Goal: Task Accomplishment & Management: Use online tool/utility

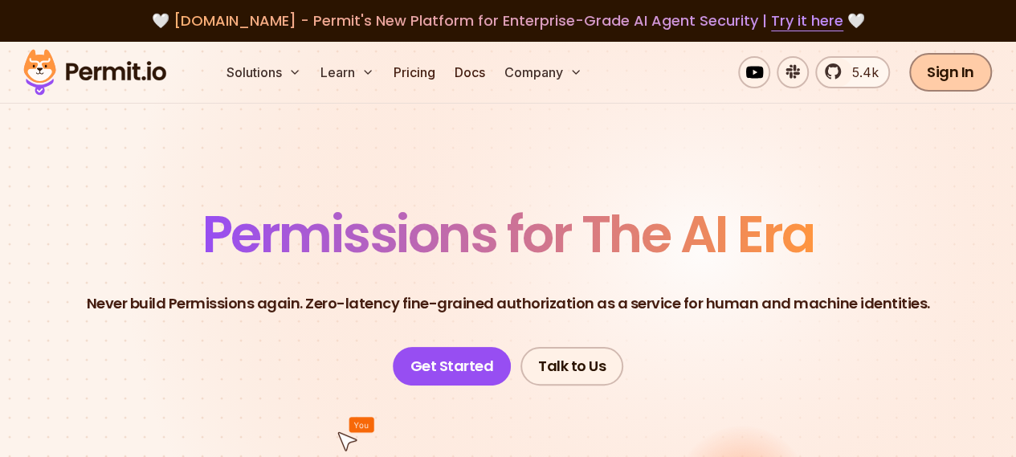
click at [948, 63] on link "Sign In" at bounding box center [950, 72] width 83 height 39
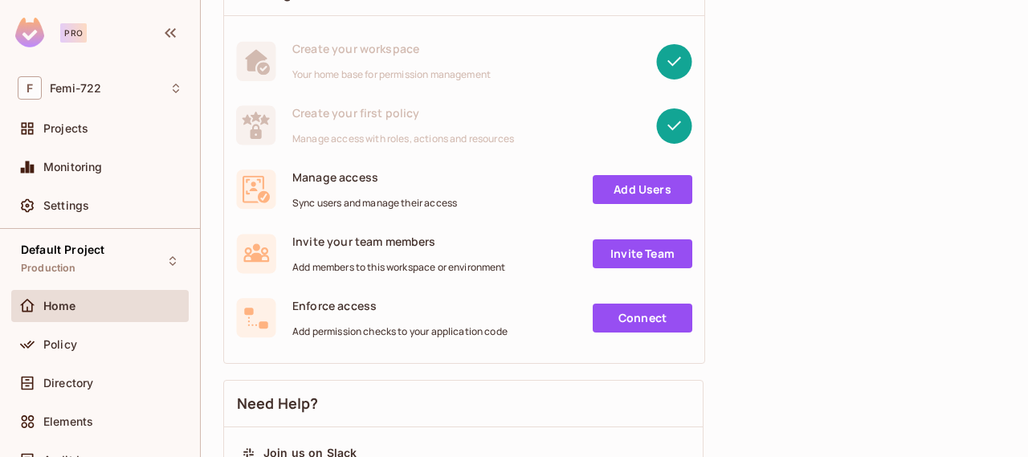
scroll to position [149, 0]
click at [641, 189] on link "Add Users" at bounding box center [643, 188] width 100 height 29
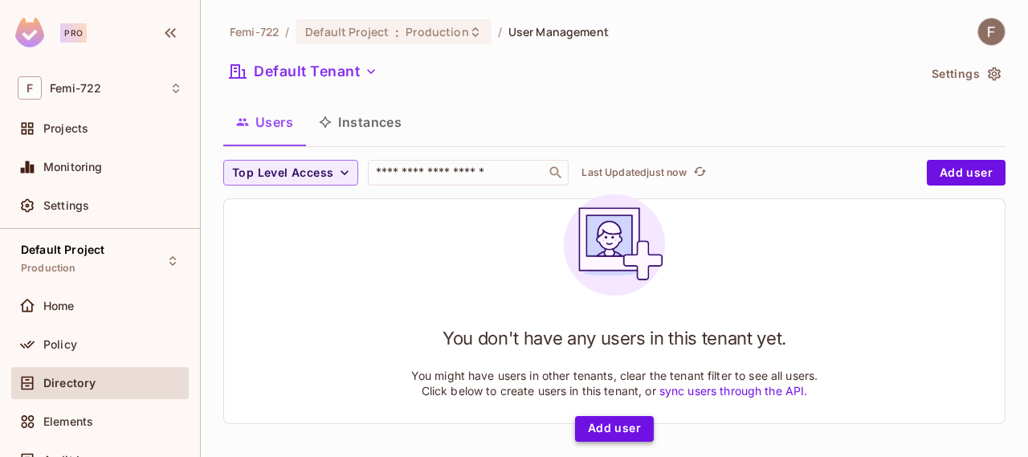
click at [630, 426] on button "Add user" at bounding box center [614, 429] width 79 height 26
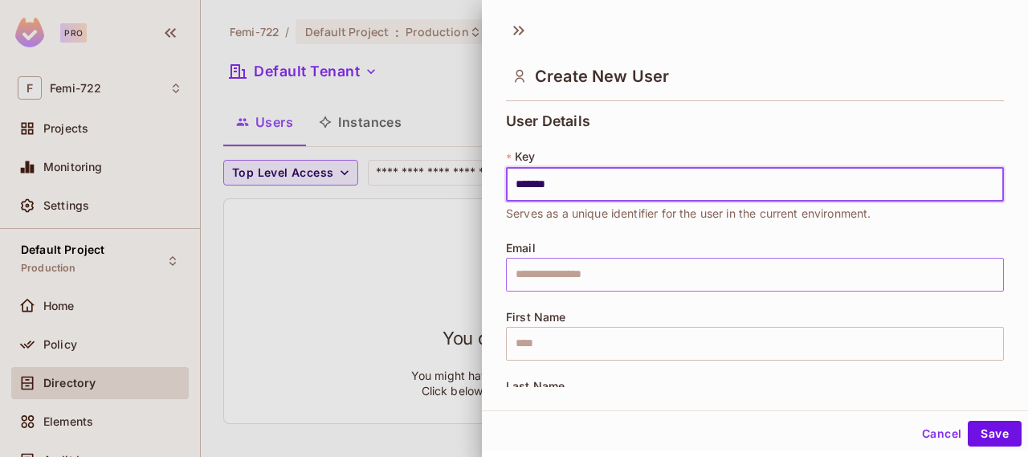
type input "*******"
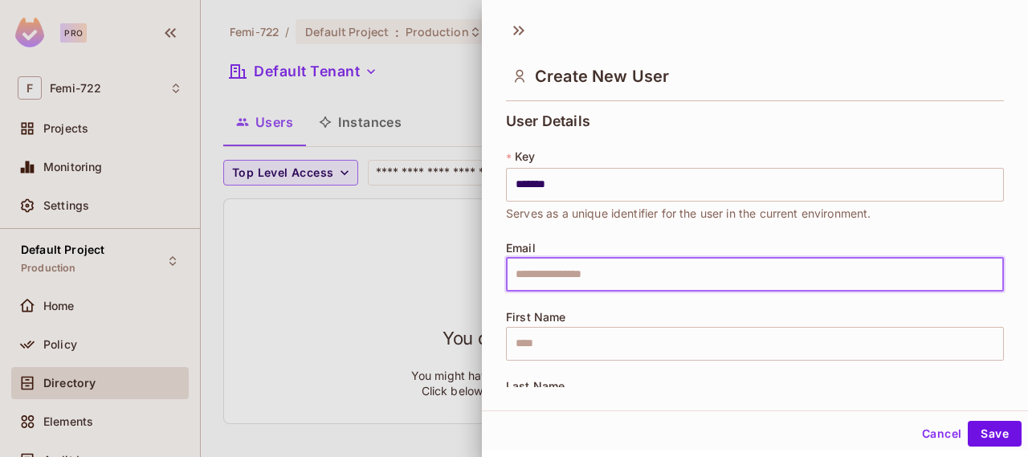
click at [625, 279] on input "text" at bounding box center [755, 275] width 498 height 34
type input "**********"
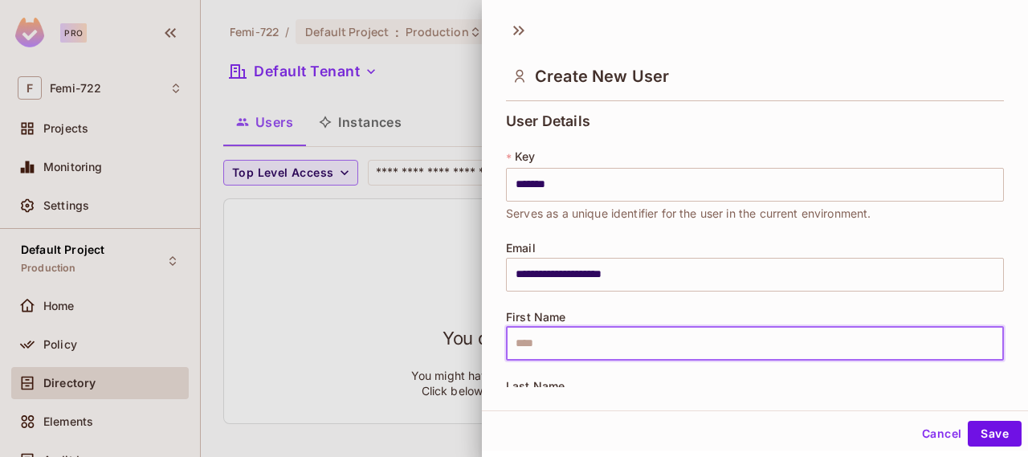
click at [588, 342] on input "text" at bounding box center [755, 344] width 498 height 34
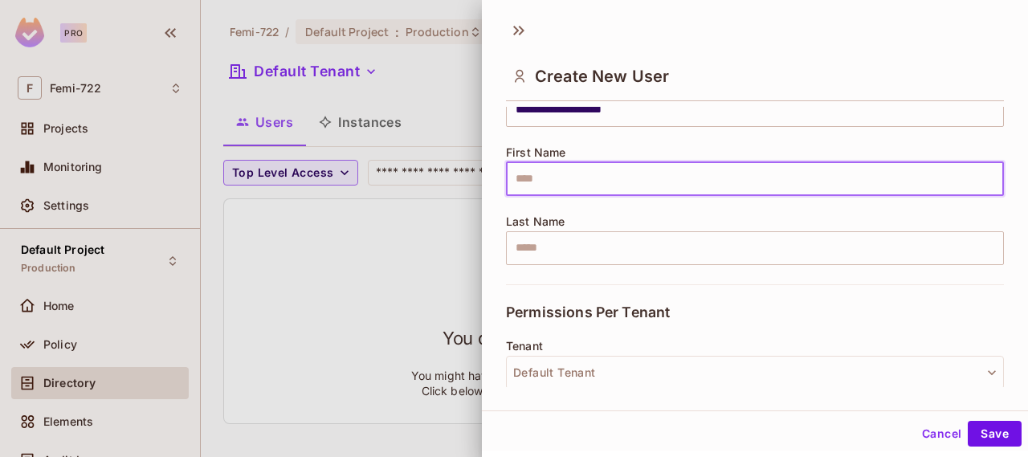
scroll to position [194, 0]
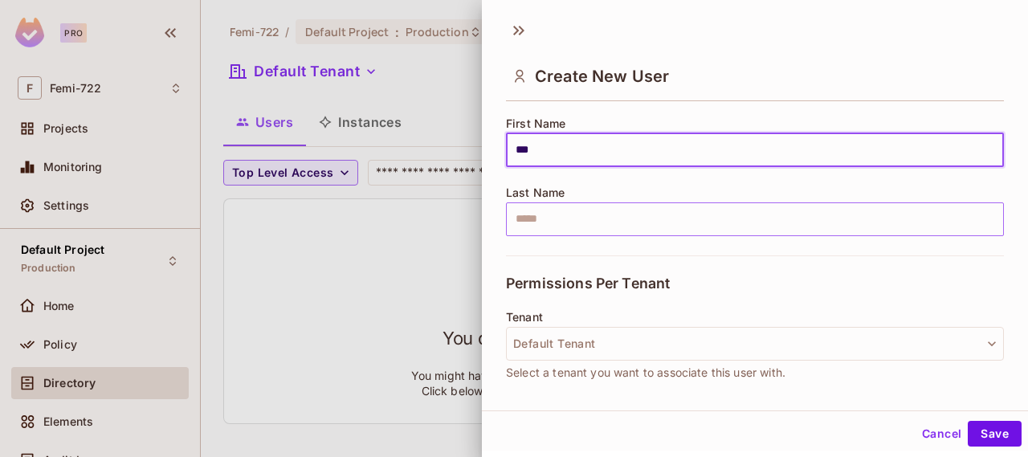
type input "***"
click at [606, 206] on input "text" at bounding box center [755, 219] width 498 height 34
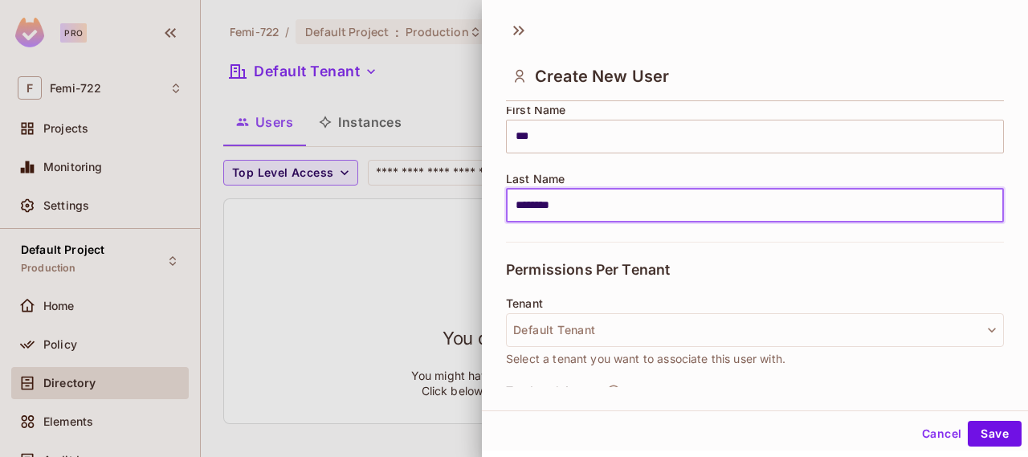
scroll to position [225, 0]
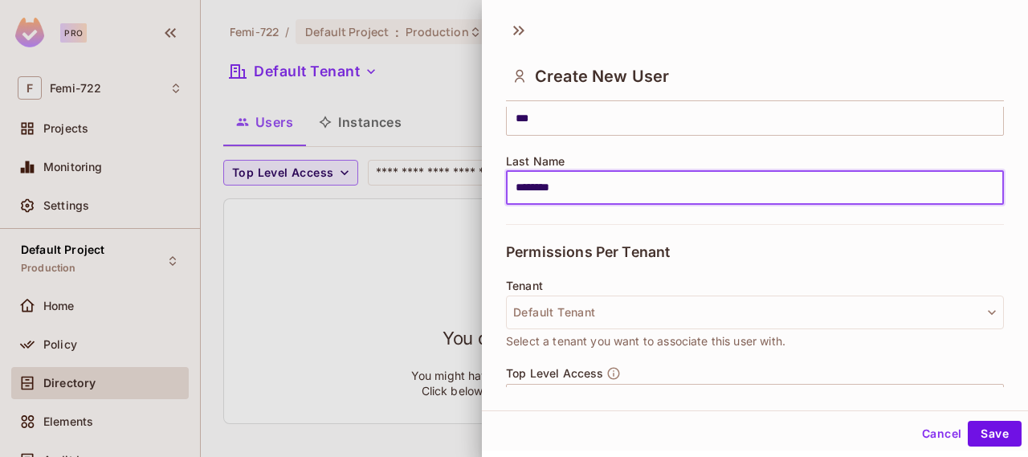
type input "********"
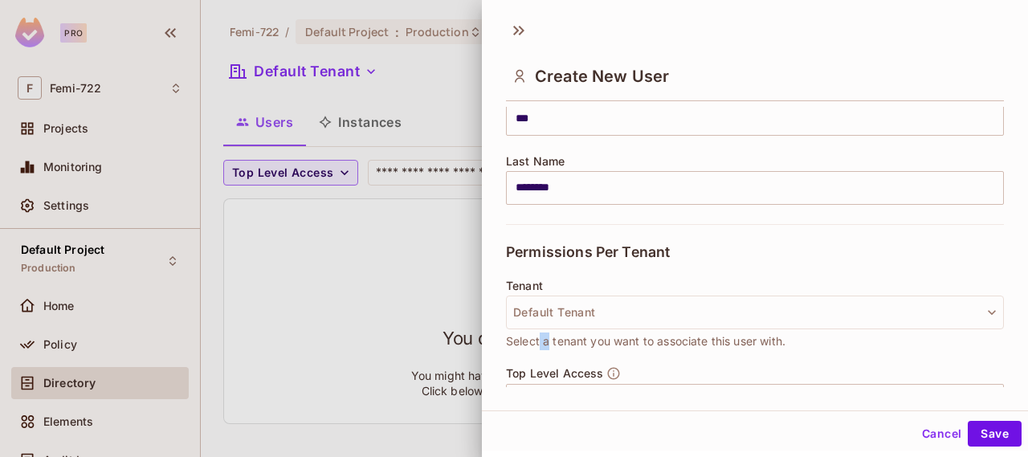
drag, startPoint x: 541, startPoint y: 346, endPoint x: 548, endPoint y: 335, distance: 13.4
click at [548, 335] on span "Select a tenant you want to associate this user with." at bounding box center [645, 341] width 279 height 18
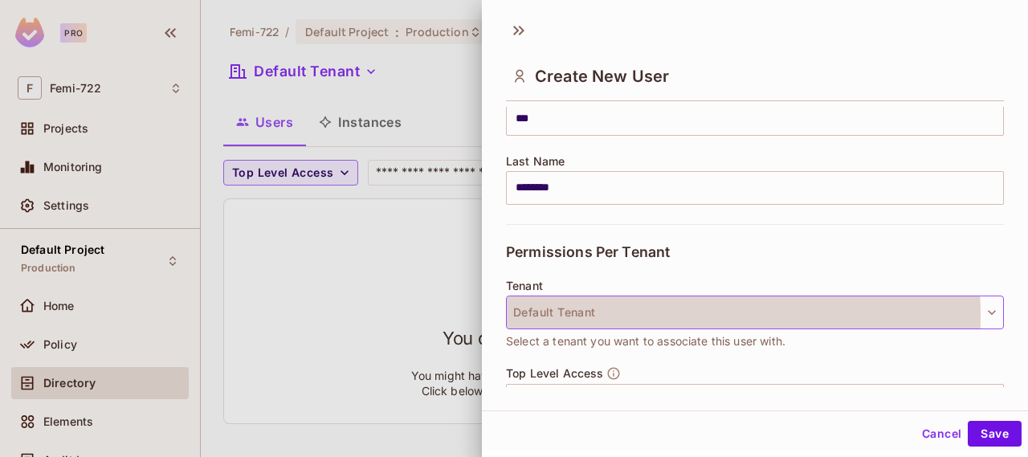
click at [573, 316] on button "Default Tenant" at bounding box center [755, 313] width 498 height 34
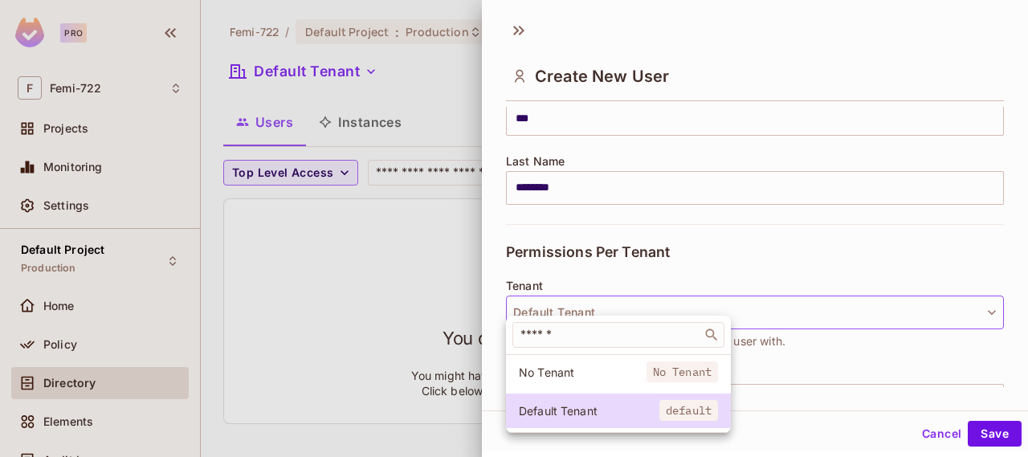
click at [573, 316] on div "​" at bounding box center [618, 335] width 225 height 39
click at [683, 177] on div at bounding box center [514, 228] width 1028 height 457
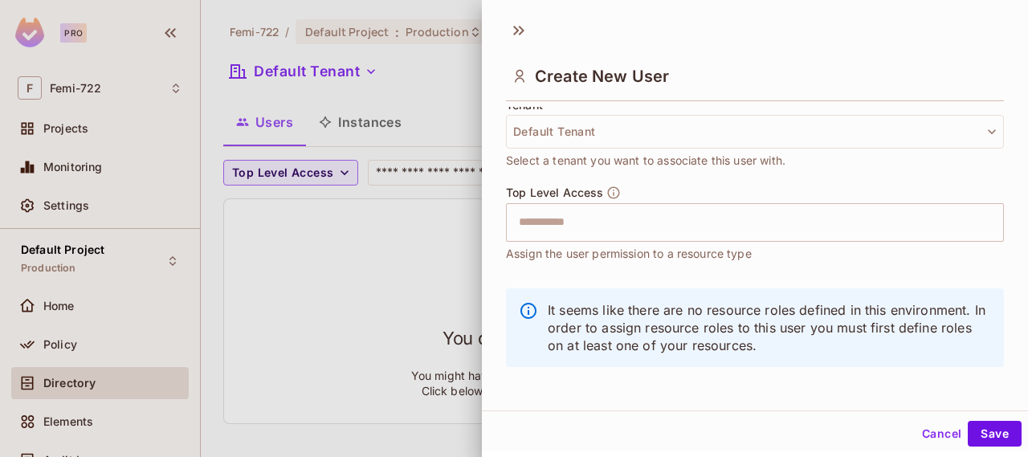
scroll to position [410, 0]
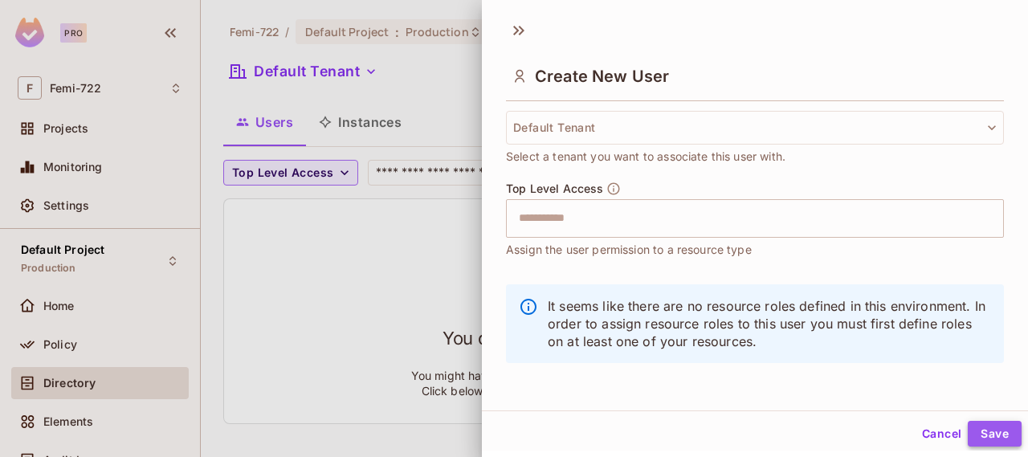
click at [968, 429] on button "Save" at bounding box center [995, 434] width 54 height 26
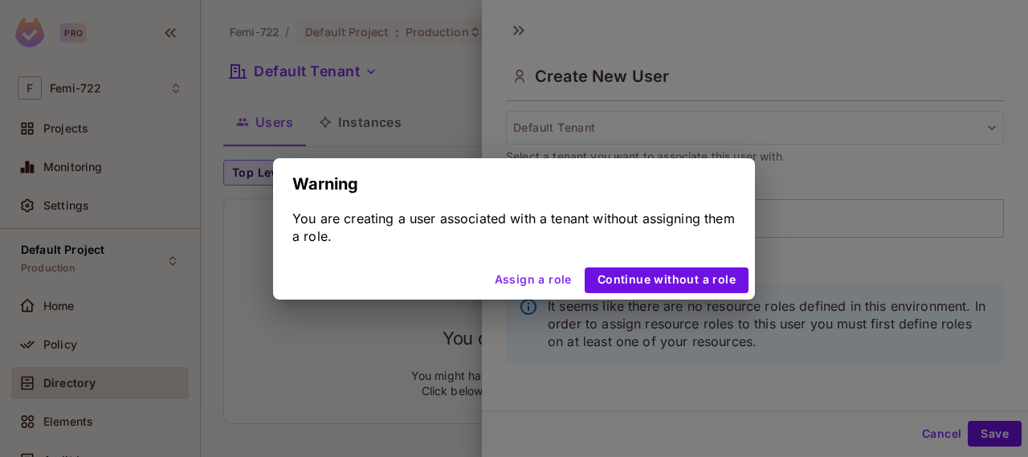
click at [557, 271] on button "Assign a role" at bounding box center [533, 280] width 90 height 26
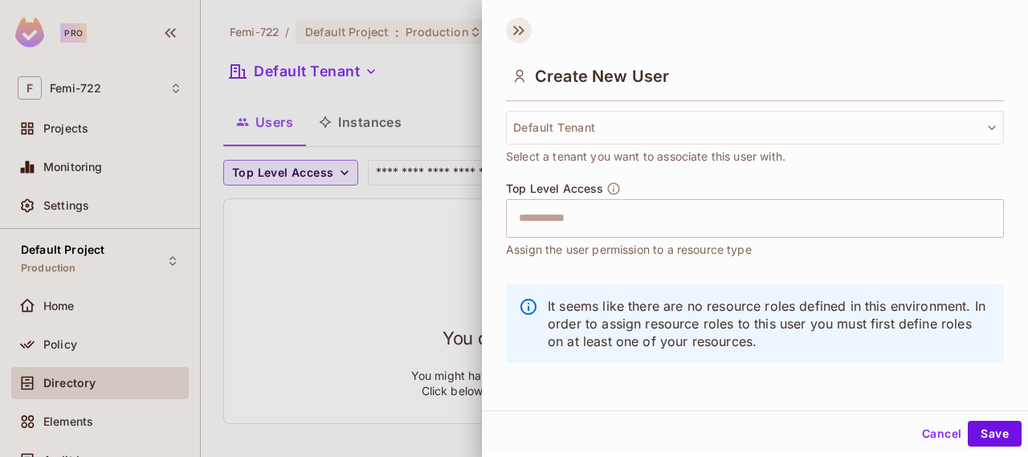
click at [531, 31] on icon at bounding box center [519, 31] width 26 height 26
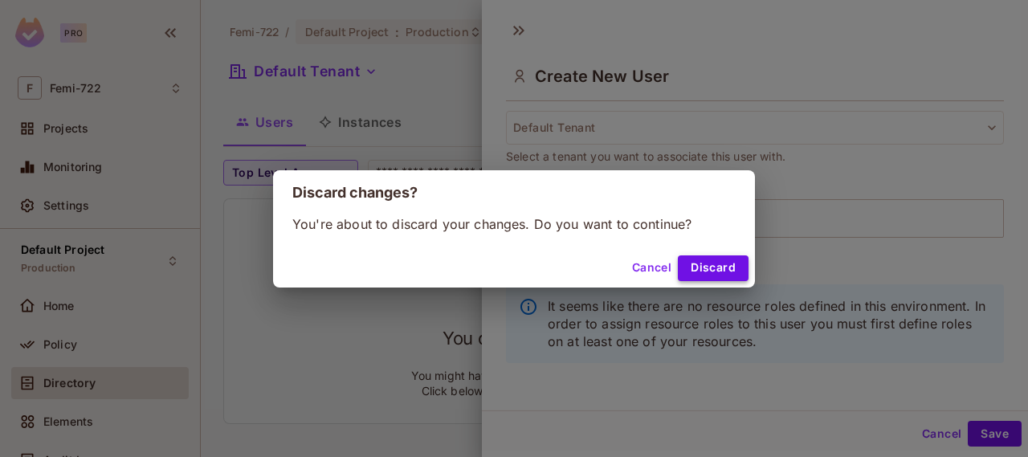
click at [691, 267] on button "Discard" at bounding box center [713, 268] width 71 height 26
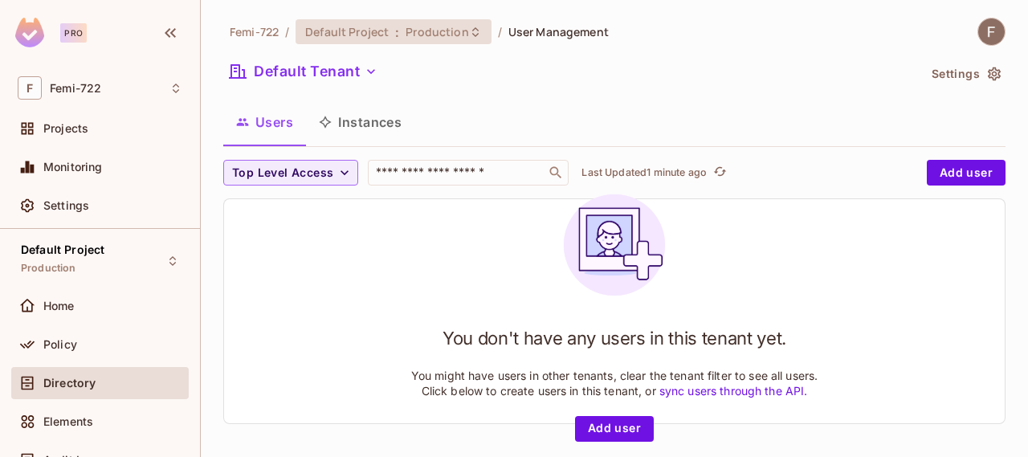
click at [429, 19] on div "Default Project : Production" at bounding box center [393, 31] width 195 height 25
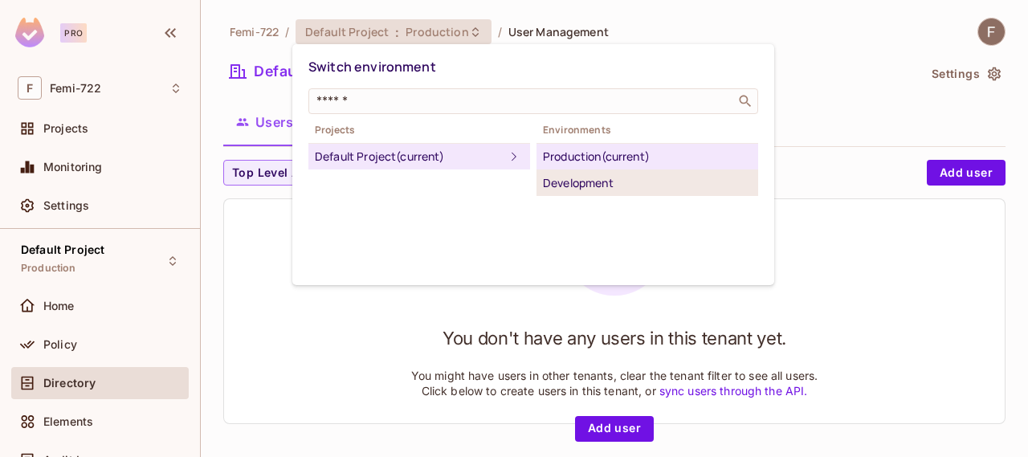
click at [566, 185] on div "Development" at bounding box center [647, 182] width 209 height 19
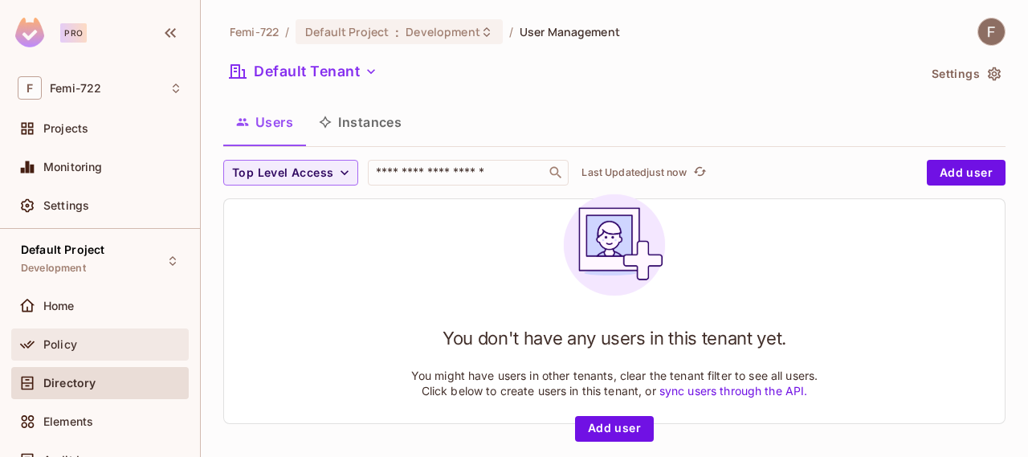
click at [88, 353] on div "Policy" at bounding box center [99, 344] width 177 height 32
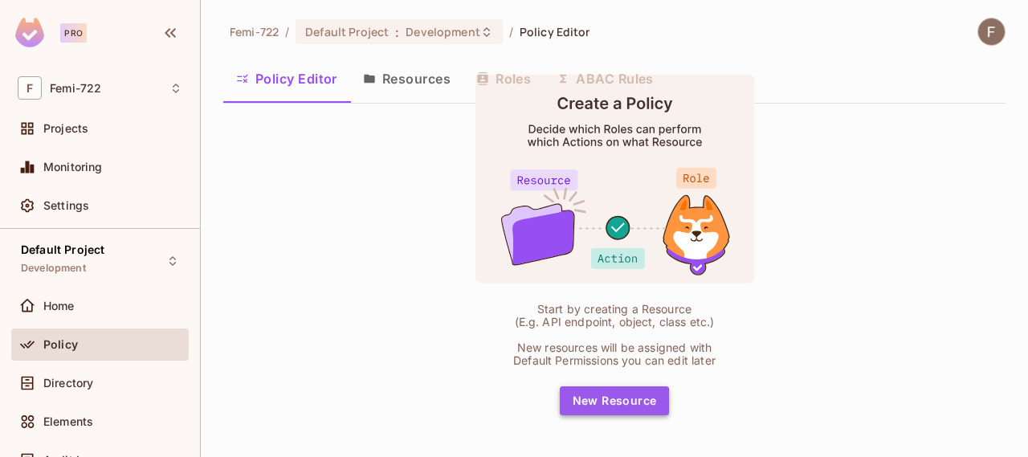
click at [597, 402] on button "New Resource" at bounding box center [615, 400] width 110 height 29
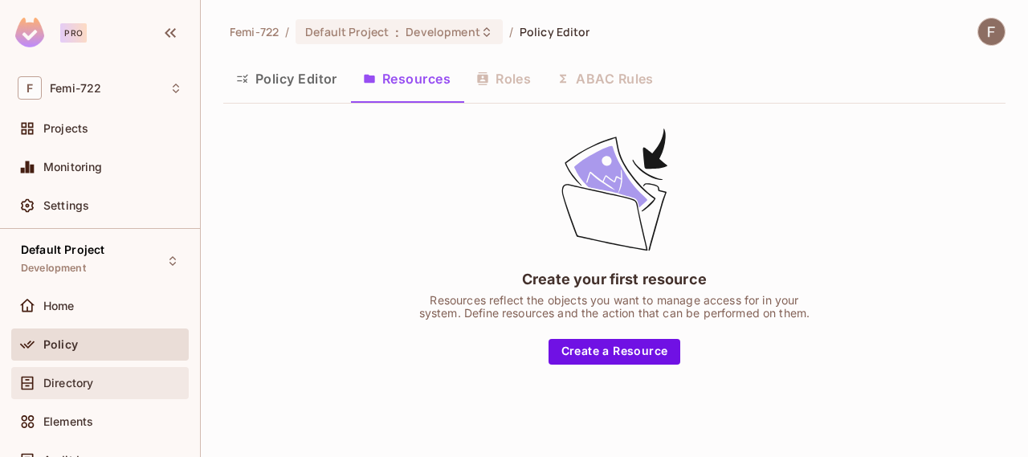
click at [66, 383] on span "Directory" at bounding box center [68, 383] width 50 height 13
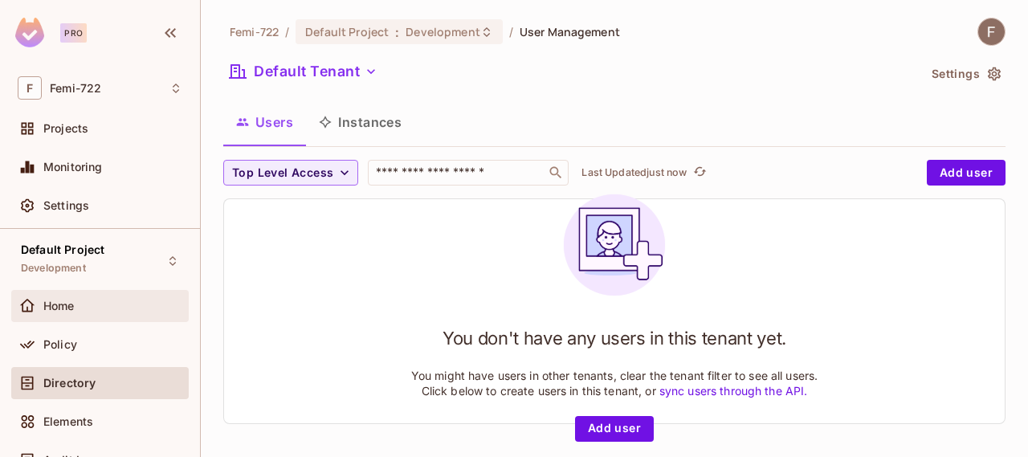
click at [98, 316] on div "Home" at bounding box center [99, 306] width 177 height 32
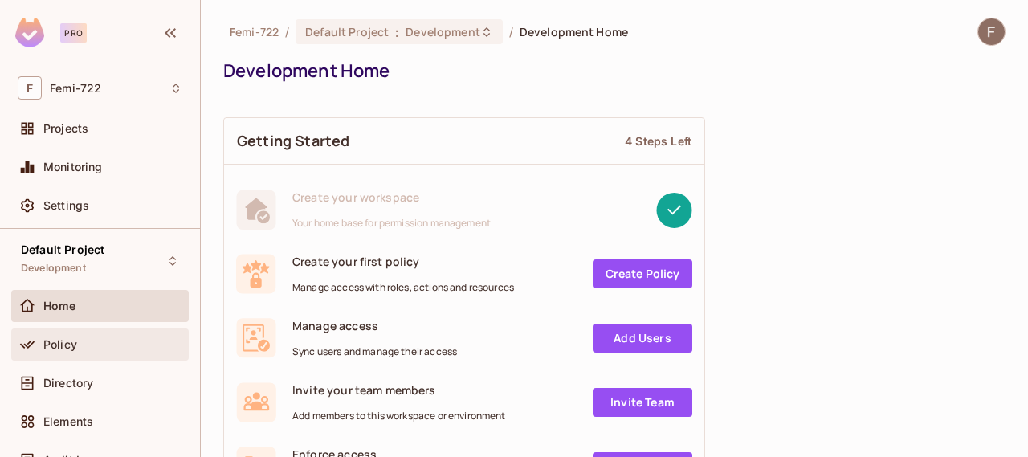
click at [79, 335] on div "Policy" at bounding box center [100, 344] width 165 height 19
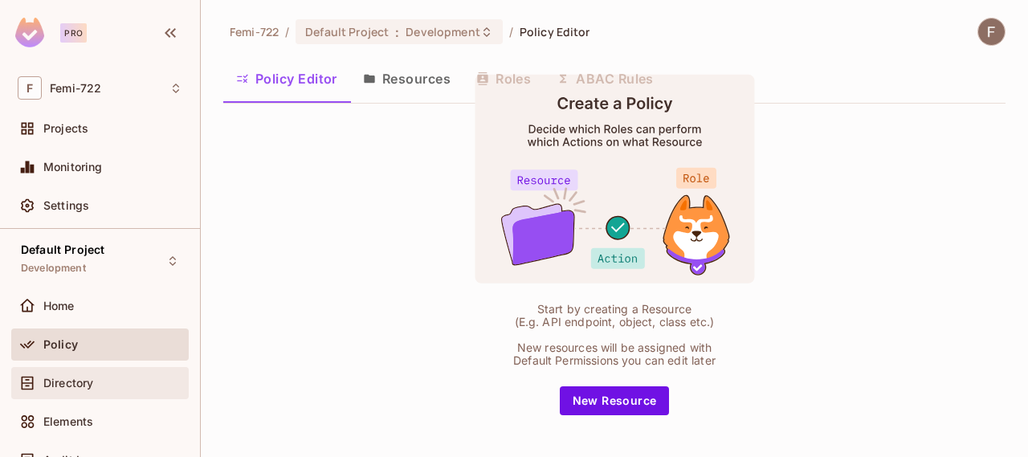
click at [71, 377] on span "Directory" at bounding box center [68, 383] width 50 height 13
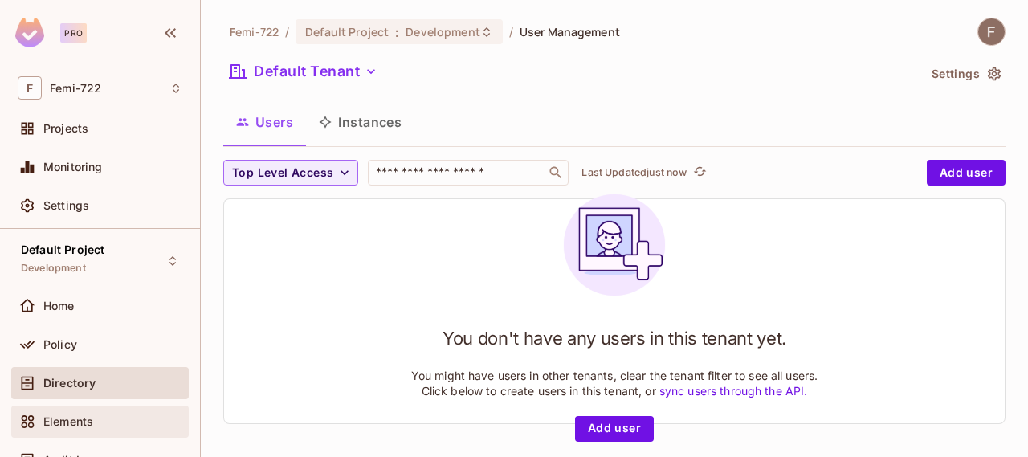
click at [54, 420] on span "Elements" at bounding box center [68, 421] width 50 height 13
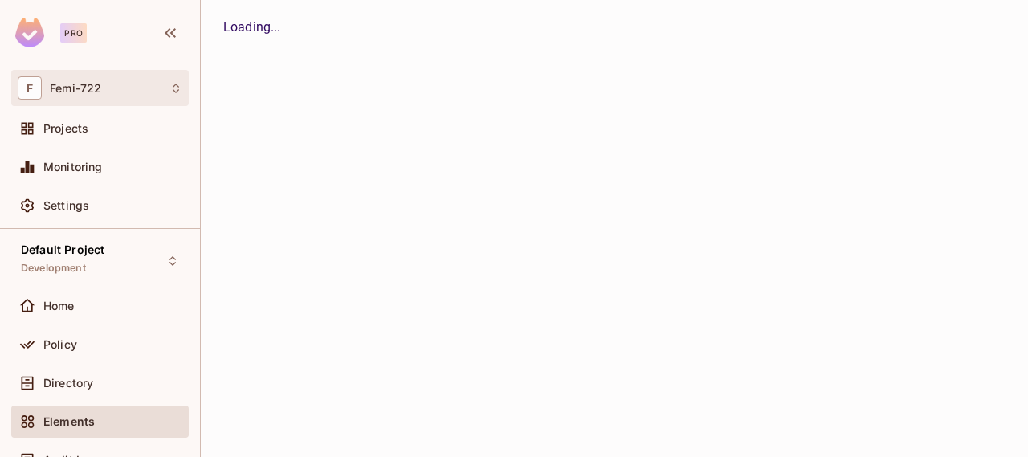
click at [170, 85] on icon at bounding box center [175, 88] width 13 height 13
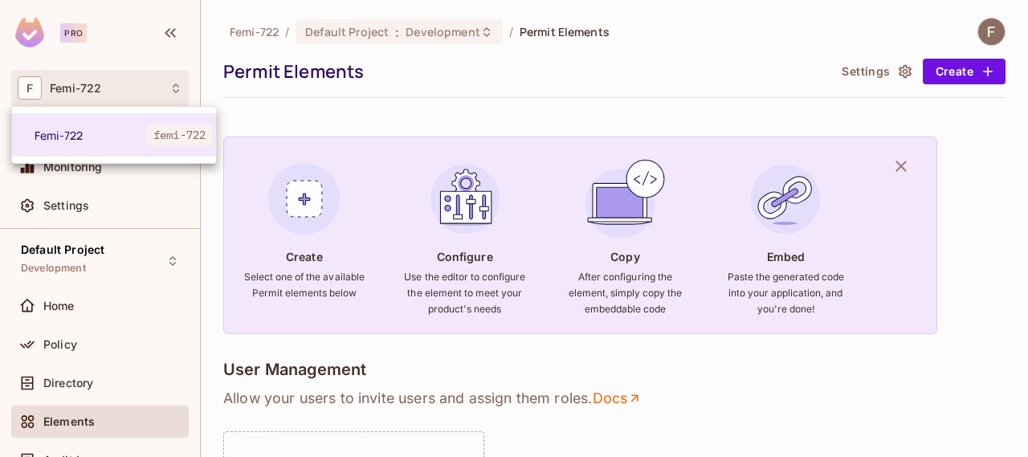
click at [170, 85] on div at bounding box center [514, 228] width 1028 height 457
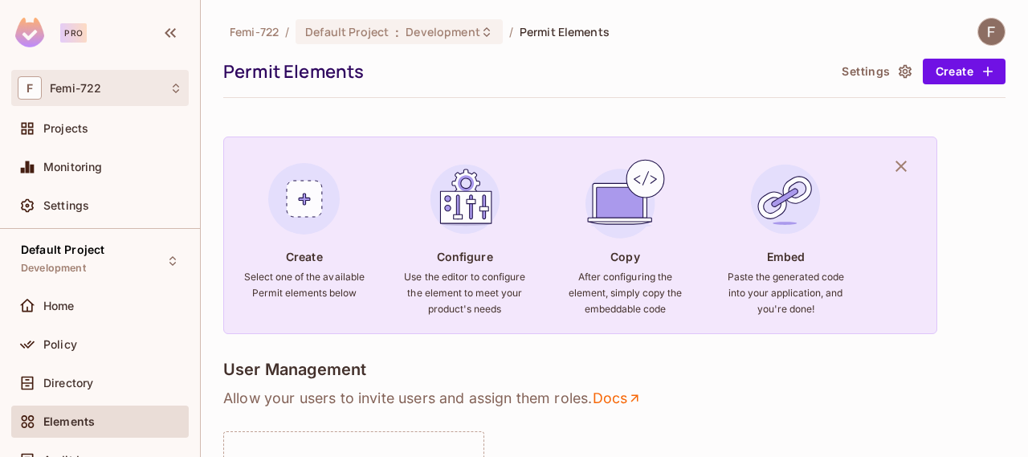
click at [170, 85] on icon at bounding box center [175, 88] width 13 height 13
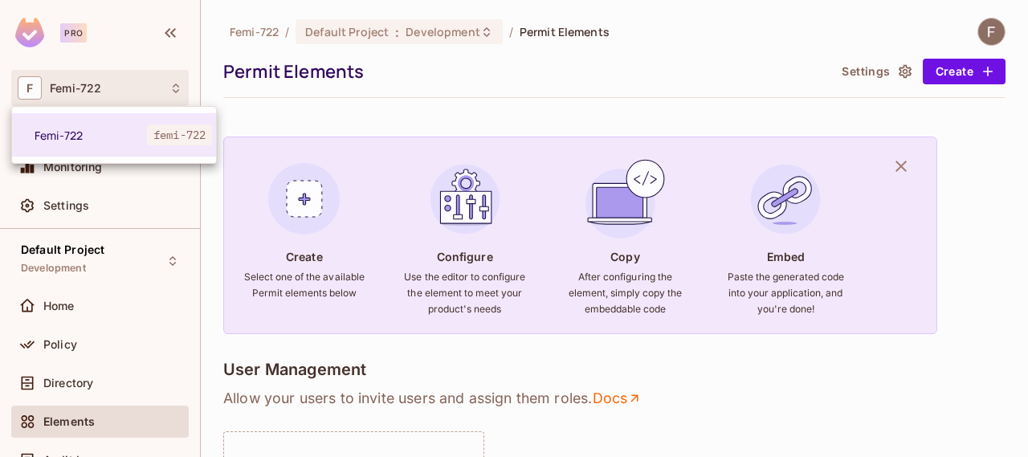
click at [170, 85] on div at bounding box center [514, 228] width 1028 height 457
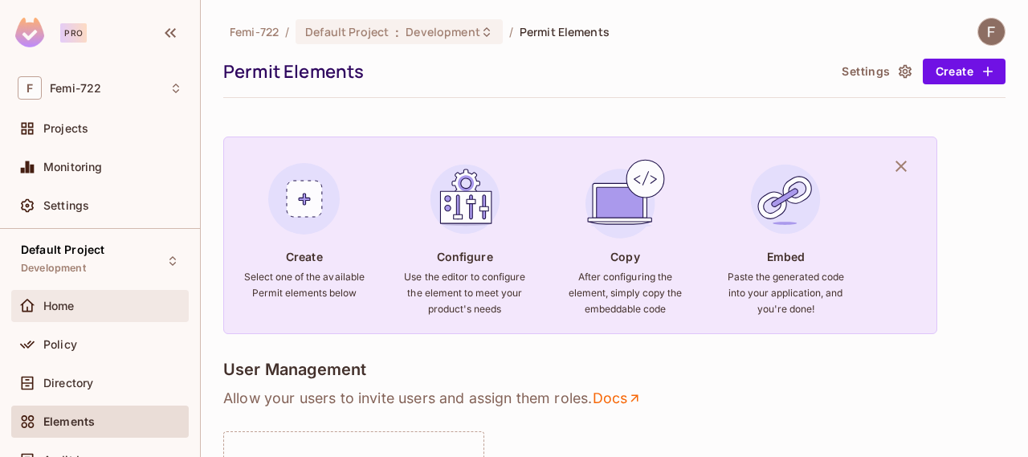
click at [114, 302] on div "Home" at bounding box center [112, 306] width 139 height 13
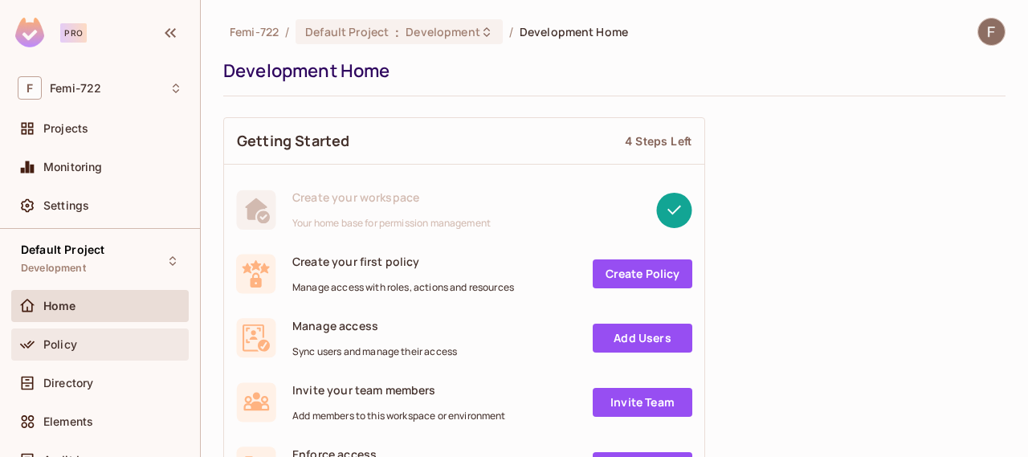
click at [87, 341] on div "Policy" at bounding box center [112, 344] width 139 height 13
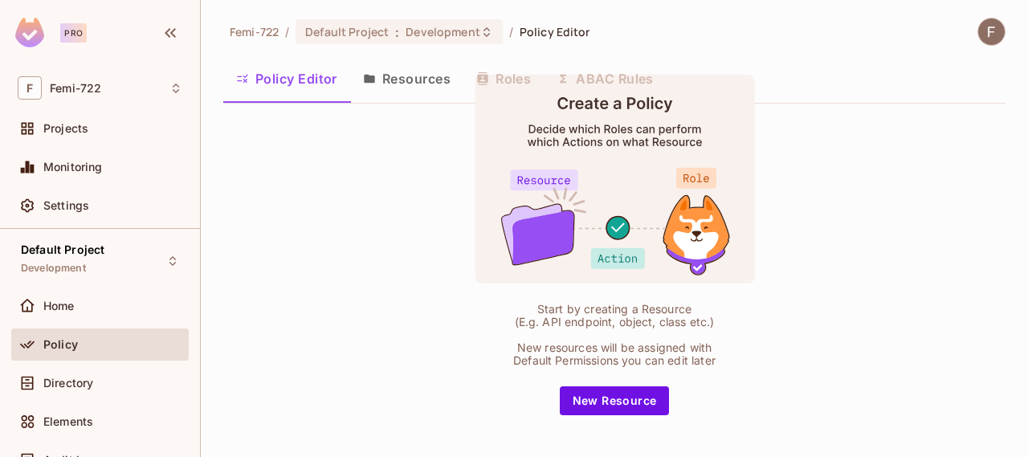
click at [414, 76] on button "Resources" at bounding box center [406, 79] width 113 height 40
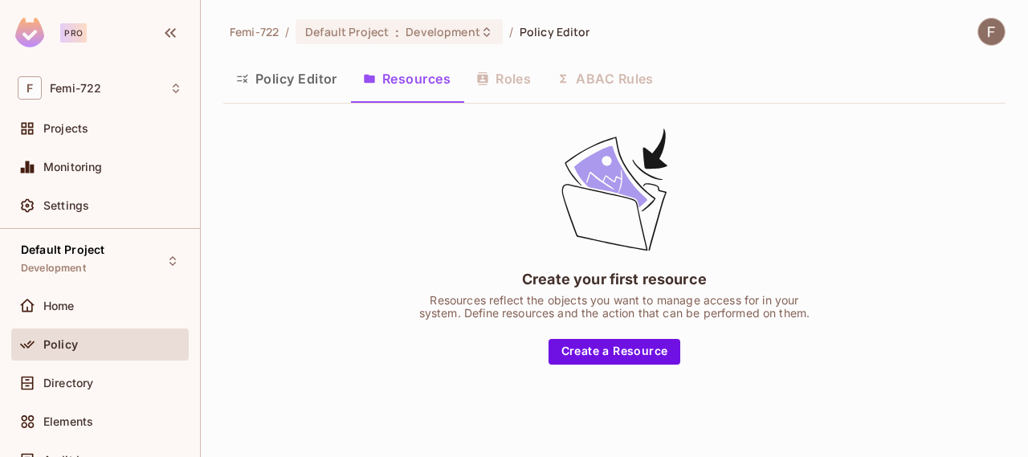
click at [488, 81] on div "Policy Editor Resources Roles ABAC Rules" at bounding box center [614, 79] width 782 height 40
click at [602, 100] on div "Policy Editor Resources Roles ABAC Rules" at bounding box center [614, 81] width 782 height 44
click at [56, 308] on span "Home" at bounding box center [58, 306] width 31 height 13
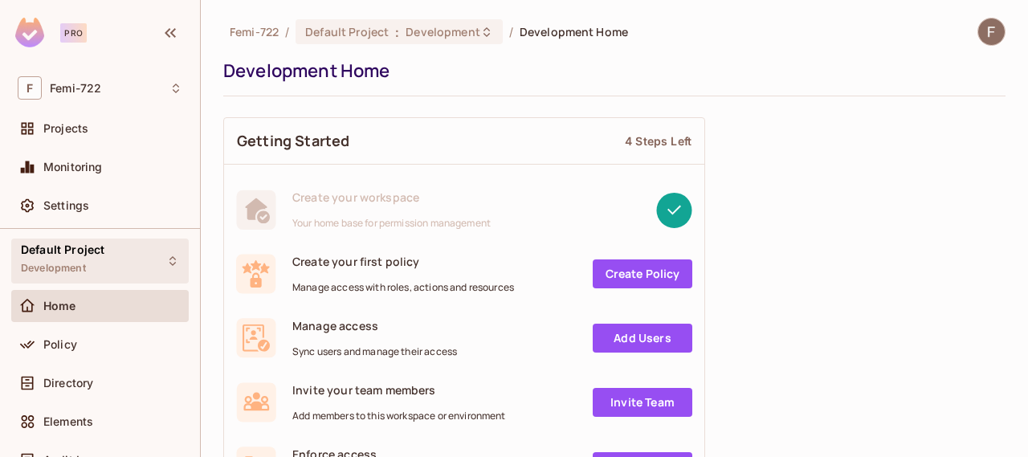
click at [133, 263] on div "Default Project Development" at bounding box center [99, 261] width 177 height 44
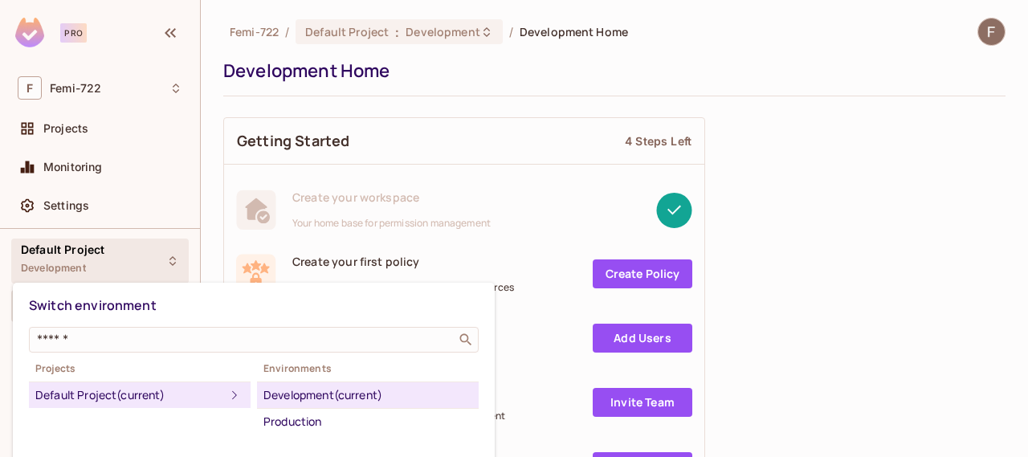
click at [133, 263] on div at bounding box center [514, 228] width 1028 height 457
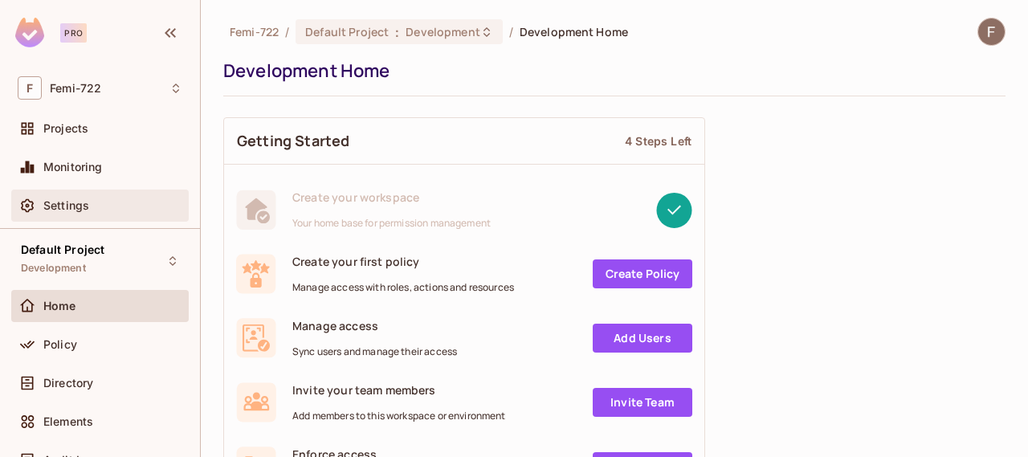
click at [122, 209] on div "Settings" at bounding box center [112, 205] width 139 height 13
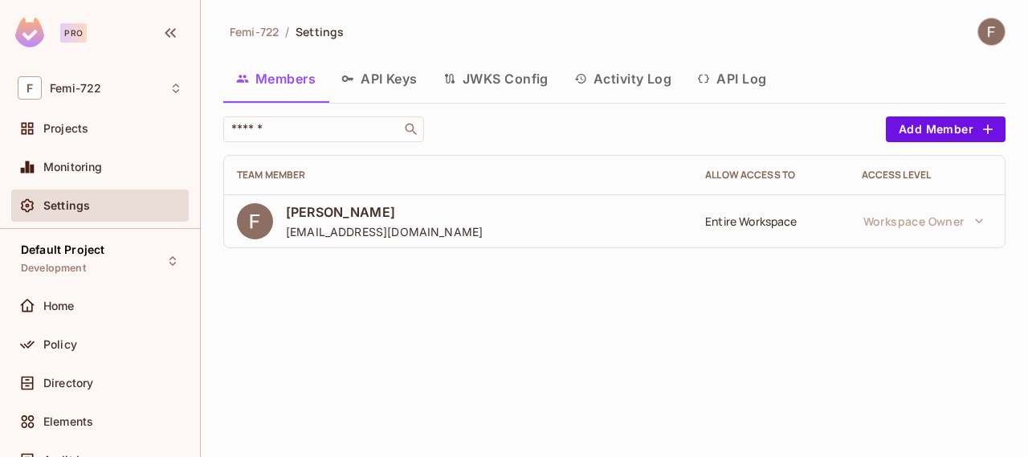
click at [993, 35] on img at bounding box center [991, 31] width 27 height 27
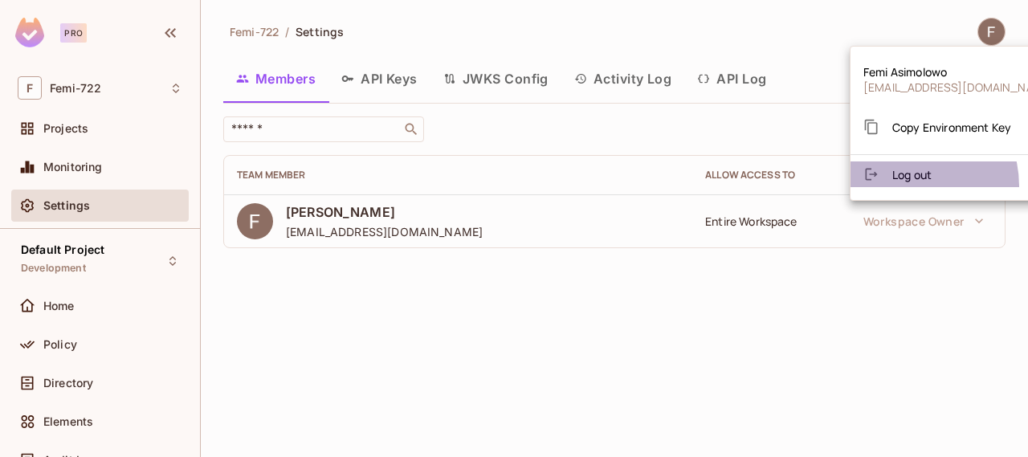
click at [903, 186] on li "Log out" at bounding box center [959, 174] width 217 height 26
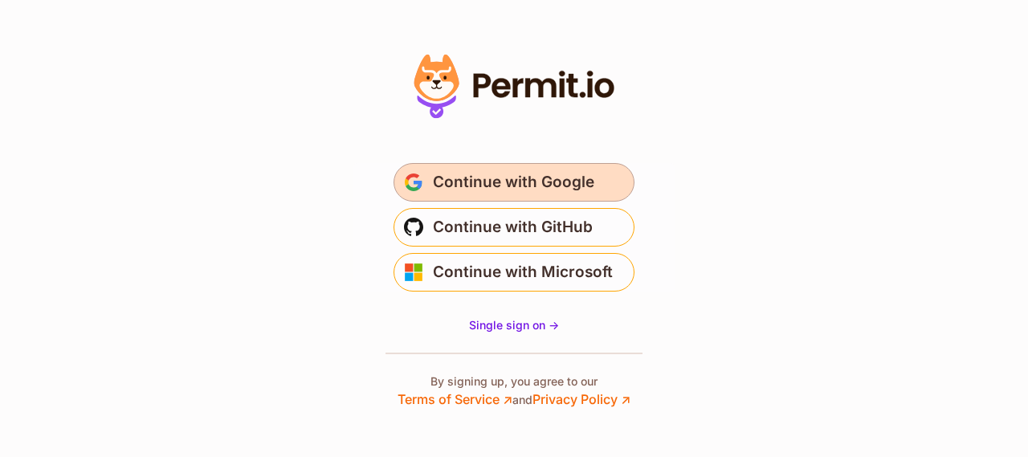
click at [477, 178] on span "Continue with Google" at bounding box center [513, 182] width 161 height 26
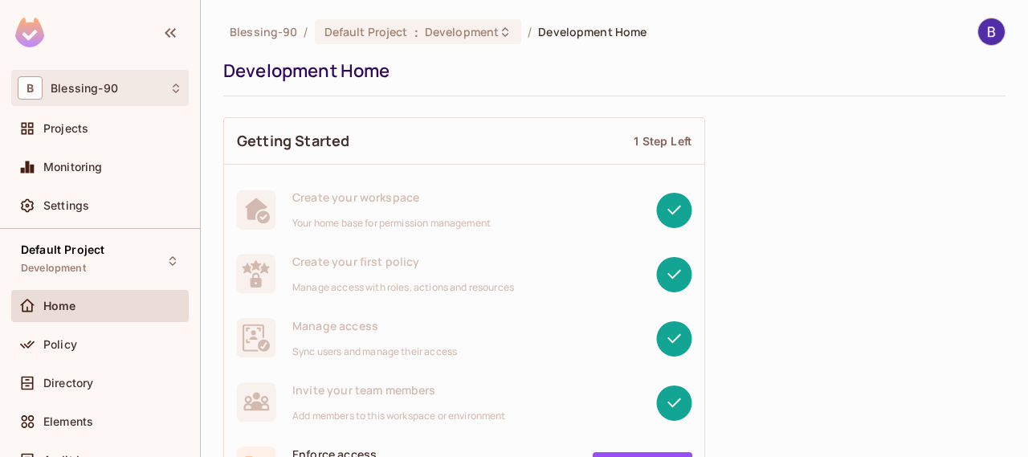
click at [159, 97] on div "B Blessing-90" at bounding box center [100, 87] width 165 height 23
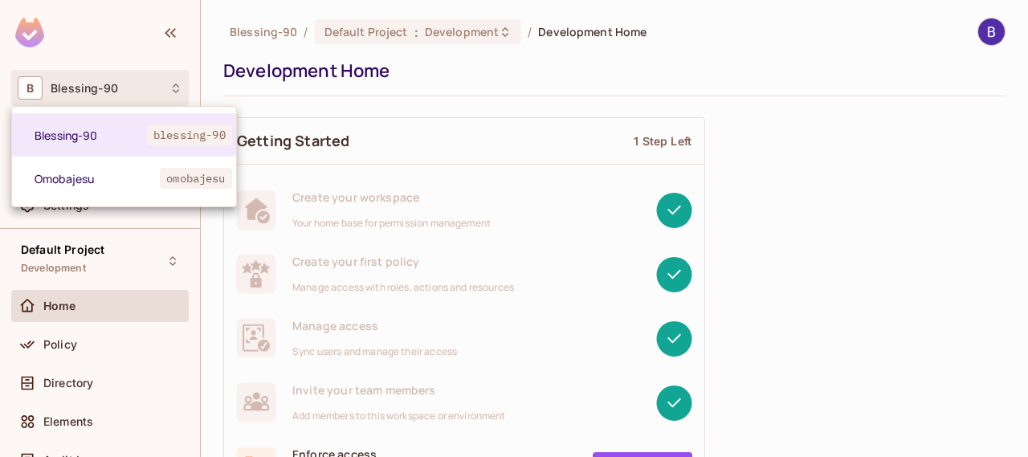
click at [159, 97] on div at bounding box center [514, 228] width 1028 height 457
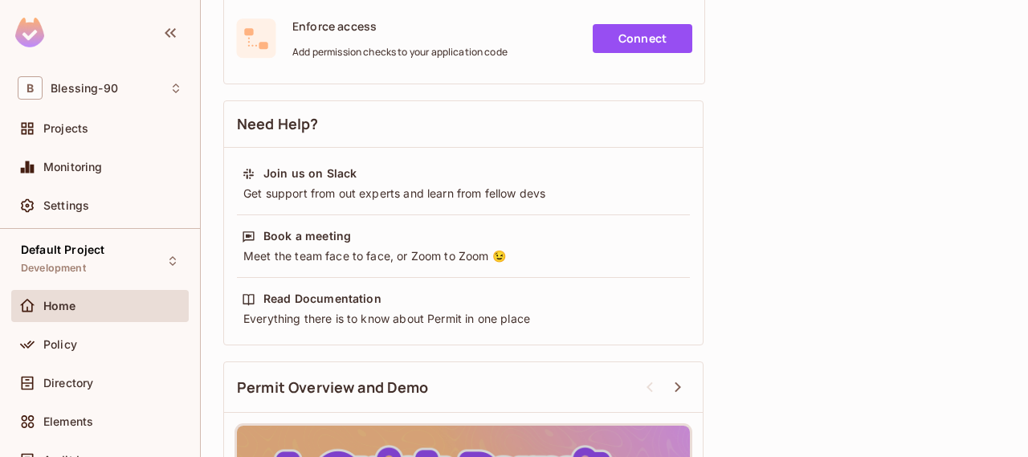
scroll to position [684, 0]
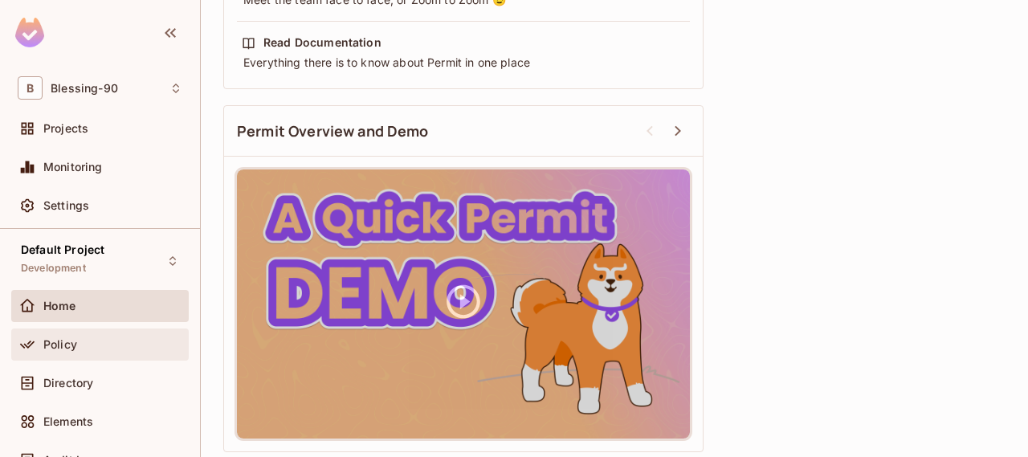
click at [69, 357] on div "Policy" at bounding box center [99, 344] width 177 height 32
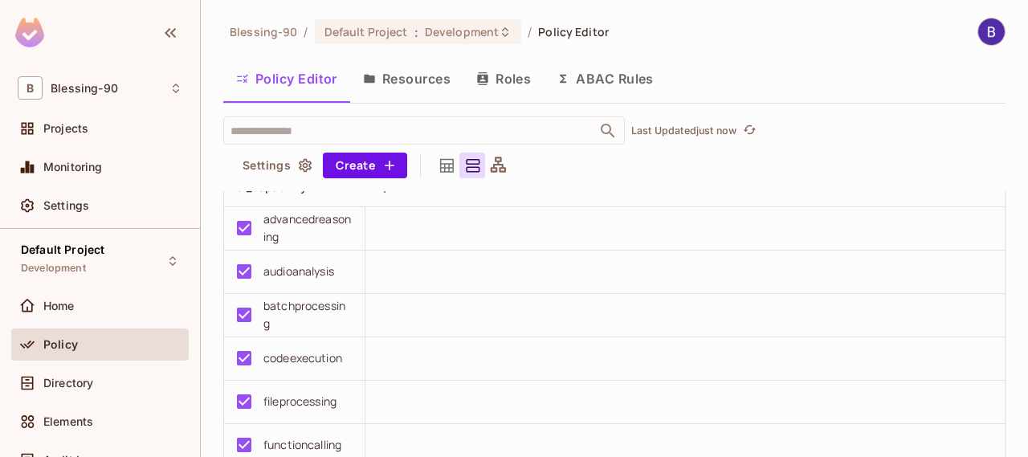
scroll to position [93, 0]
click at [133, 94] on div "B Blessing-90" at bounding box center [100, 87] width 165 height 23
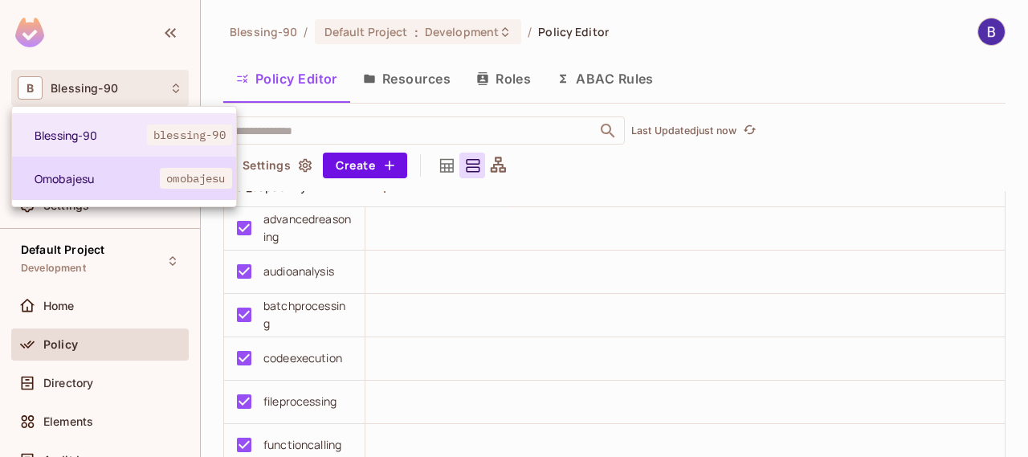
click at [67, 179] on span "Omobajesu" at bounding box center [97, 178] width 125 height 15
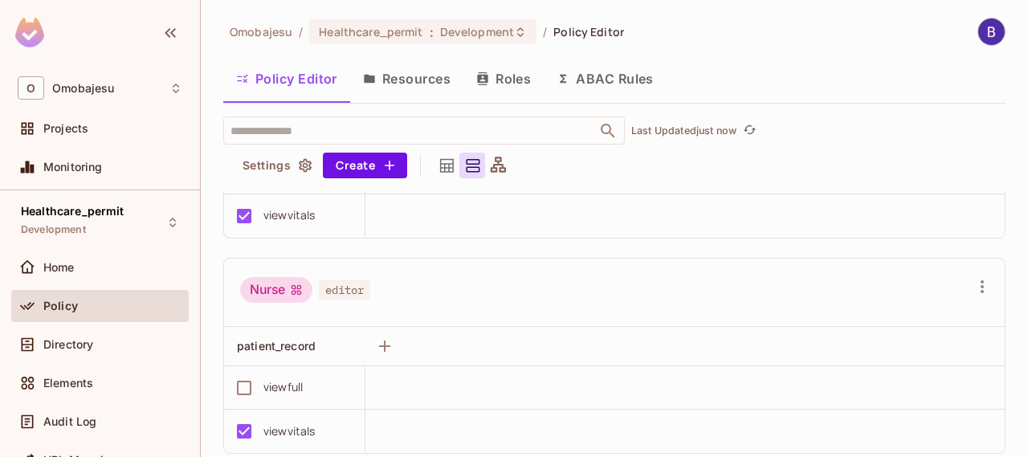
scroll to position [0, 0]
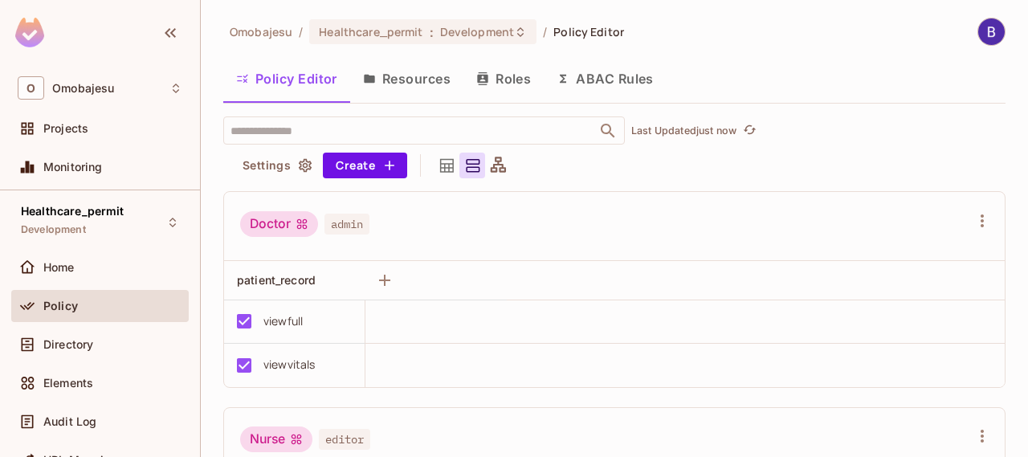
click at [982, 25] on img at bounding box center [991, 31] width 27 height 27
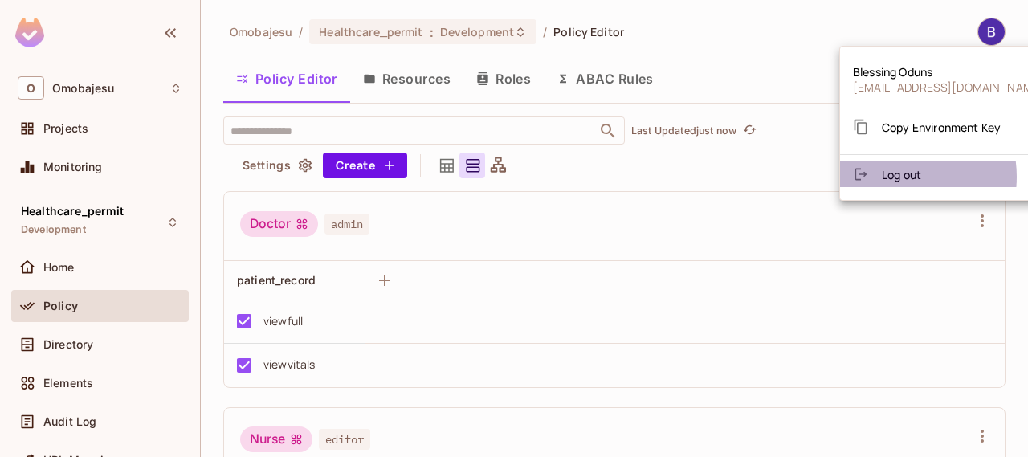
click at [896, 176] on span "Log out" at bounding box center [901, 174] width 39 height 15
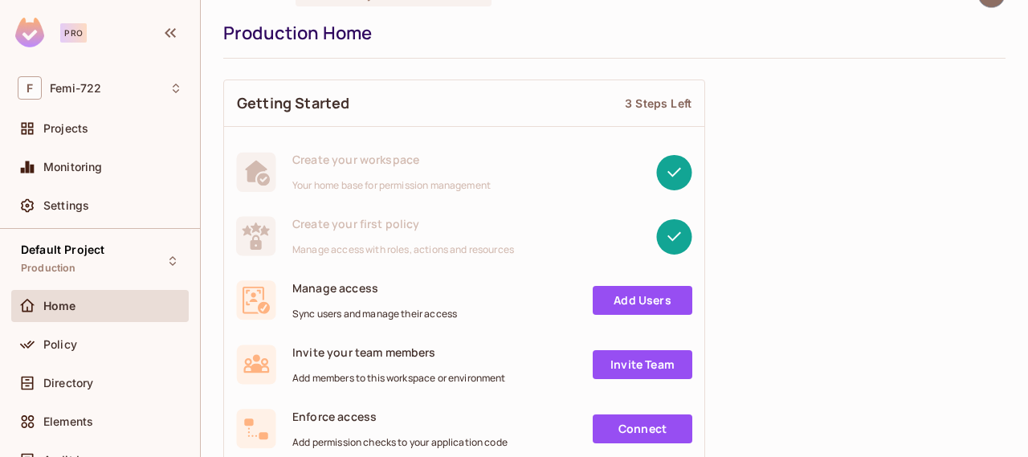
scroll to position [43, 0]
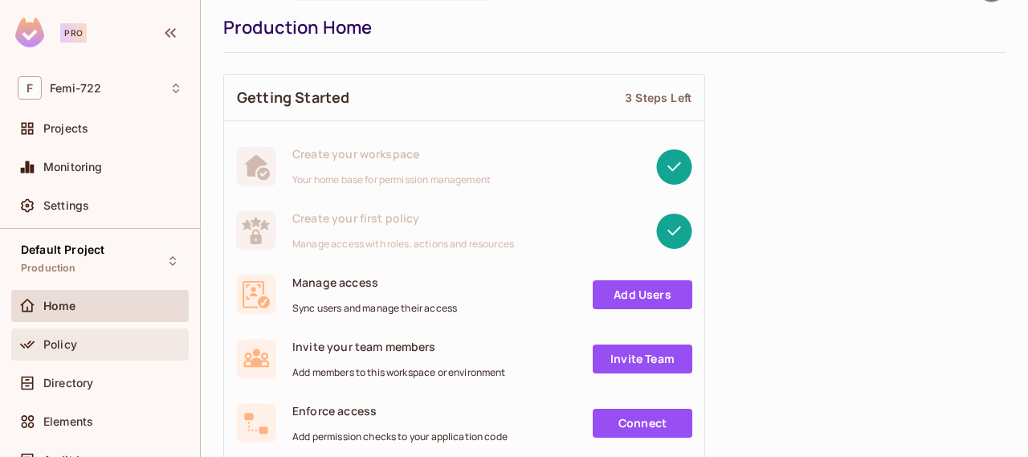
click at [56, 347] on span "Policy" at bounding box center [60, 344] width 34 height 13
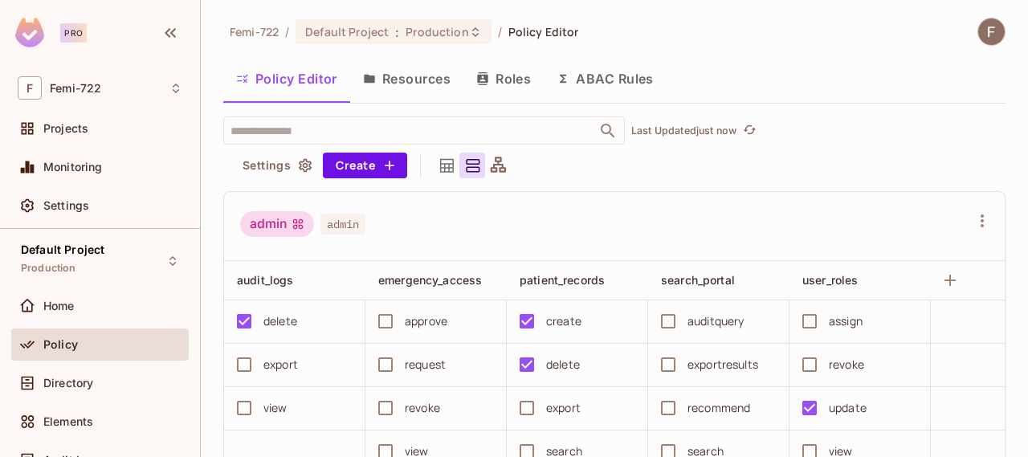
click at [406, 71] on button "Resources" at bounding box center [406, 79] width 113 height 40
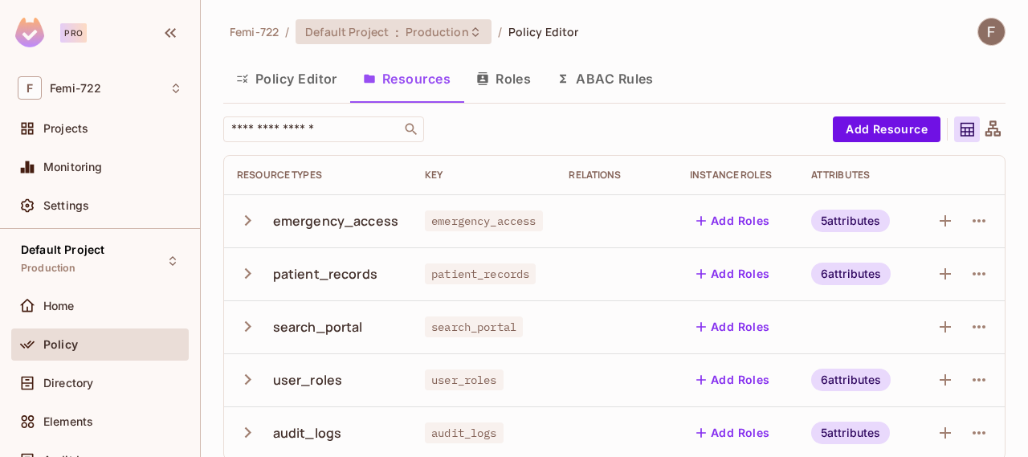
click at [463, 29] on span "Production" at bounding box center [437, 31] width 63 height 15
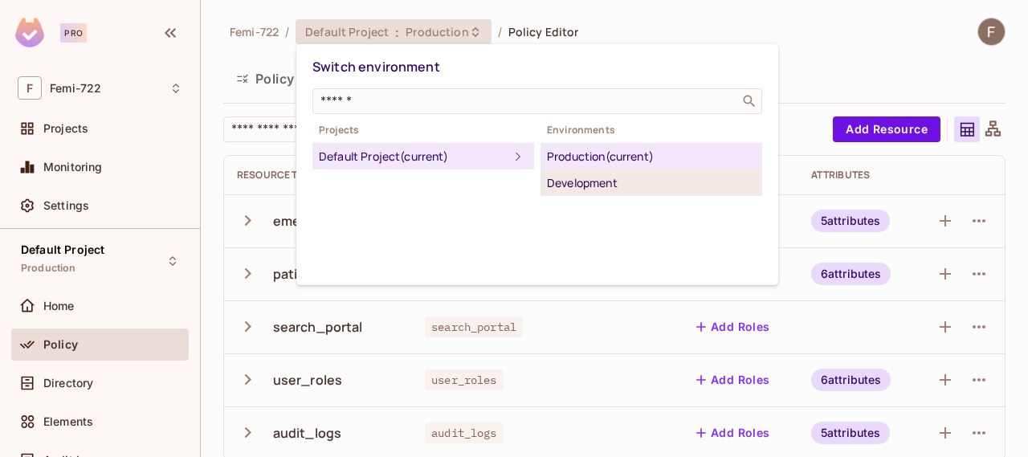
click at [610, 184] on div "Development" at bounding box center [651, 182] width 209 height 19
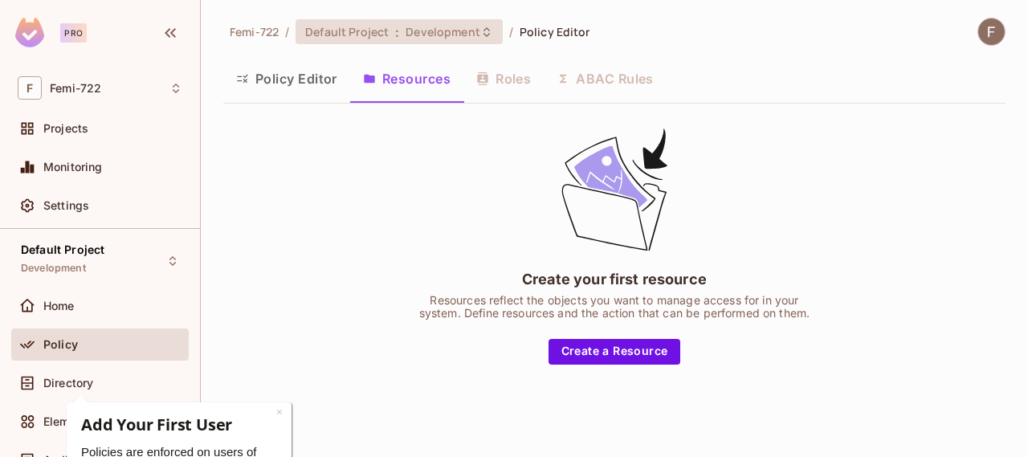
click at [485, 30] on icon at bounding box center [486, 32] width 13 height 13
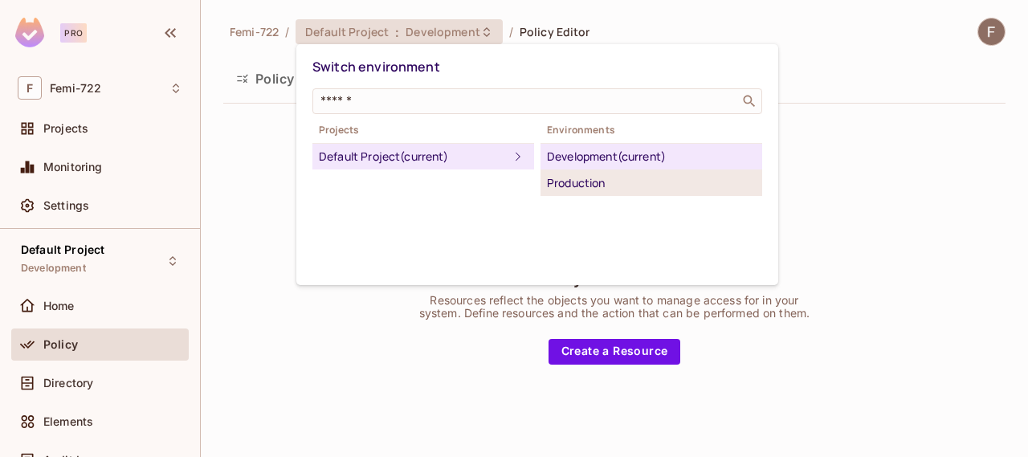
click at [598, 186] on div "Production" at bounding box center [651, 182] width 209 height 19
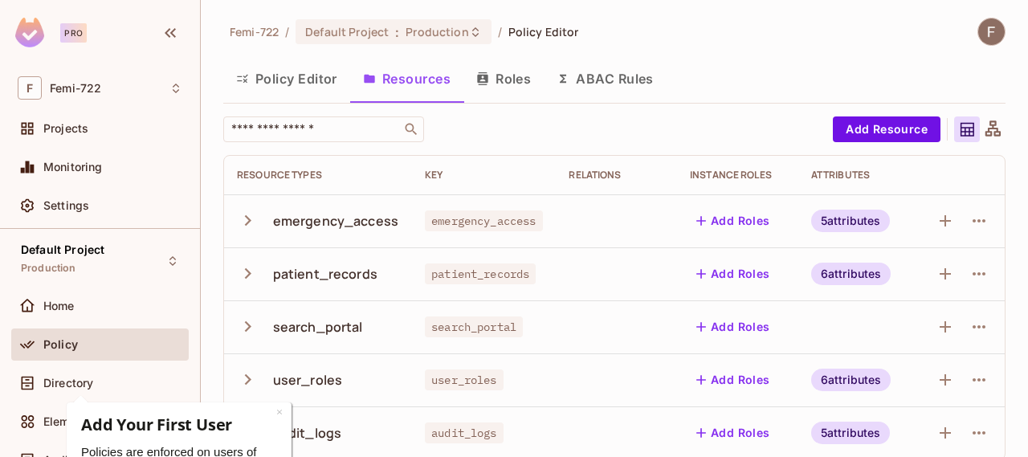
scroll to position [14, 0]
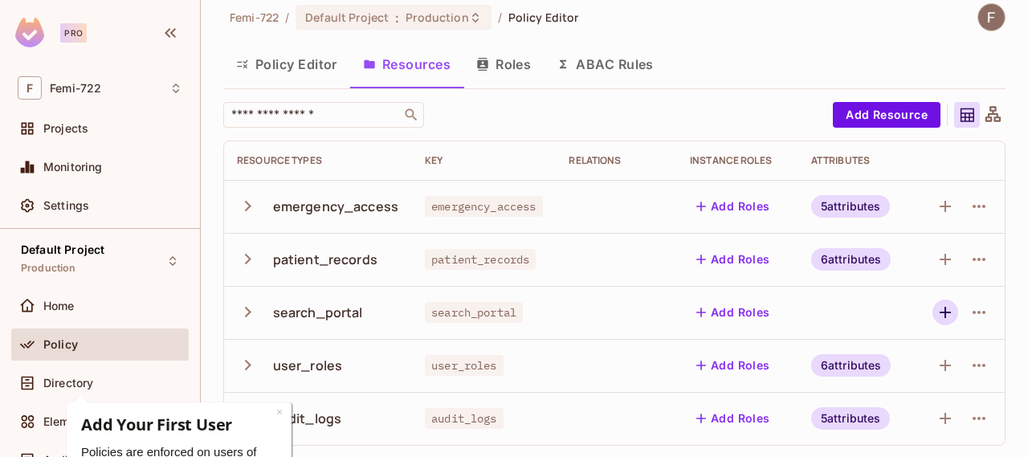
click at [944, 308] on button "button" at bounding box center [945, 313] width 26 height 26
click at [969, 309] on icon "button" at bounding box center [978, 312] width 19 height 19
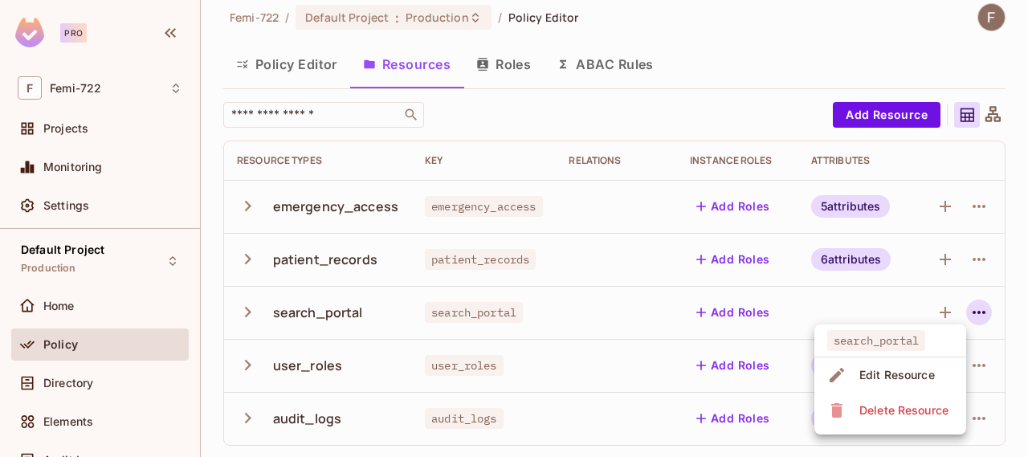
click at [867, 385] on span "Edit Resource" at bounding box center [897, 375] width 85 height 26
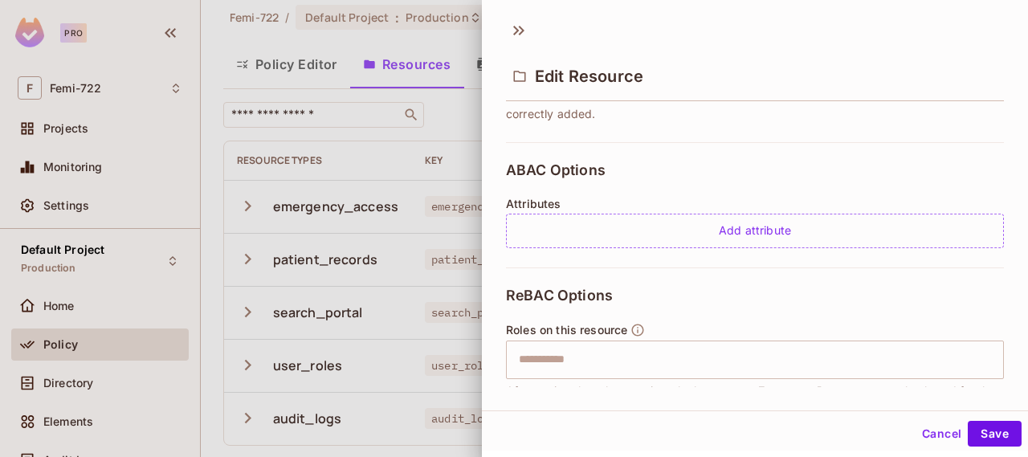
scroll to position [306, 0]
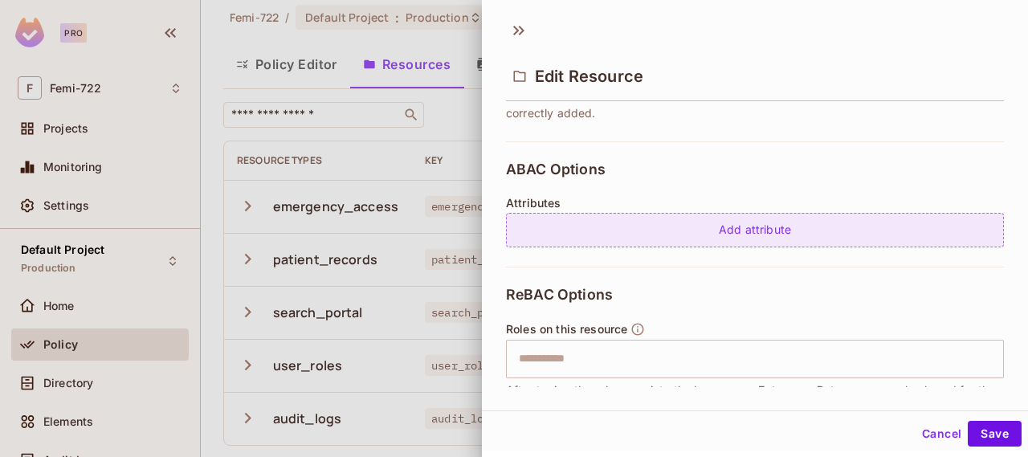
click at [750, 227] on div "Add attribute" at bounding box center [755, 230] width 498 height 35
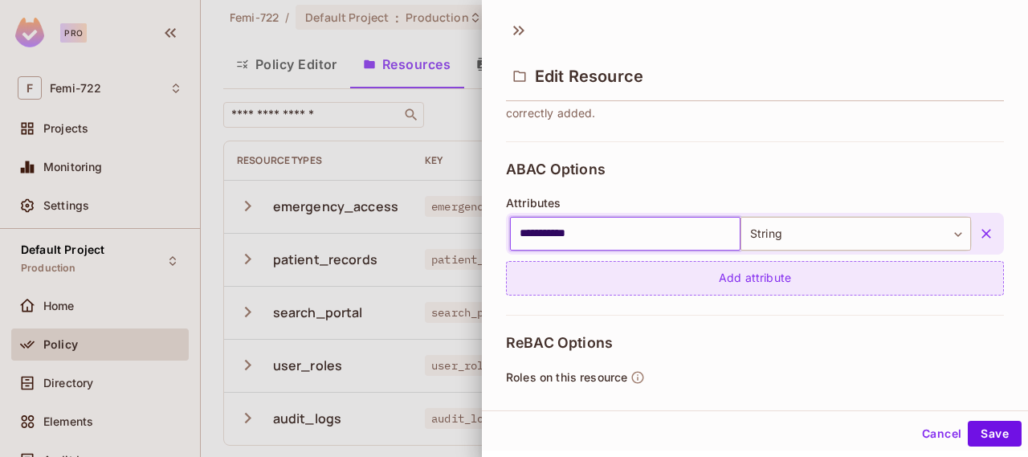
type input "**********"
click at [546, 293] on div "Add attribute" at bounding box center [755, 278] width 498 height 35
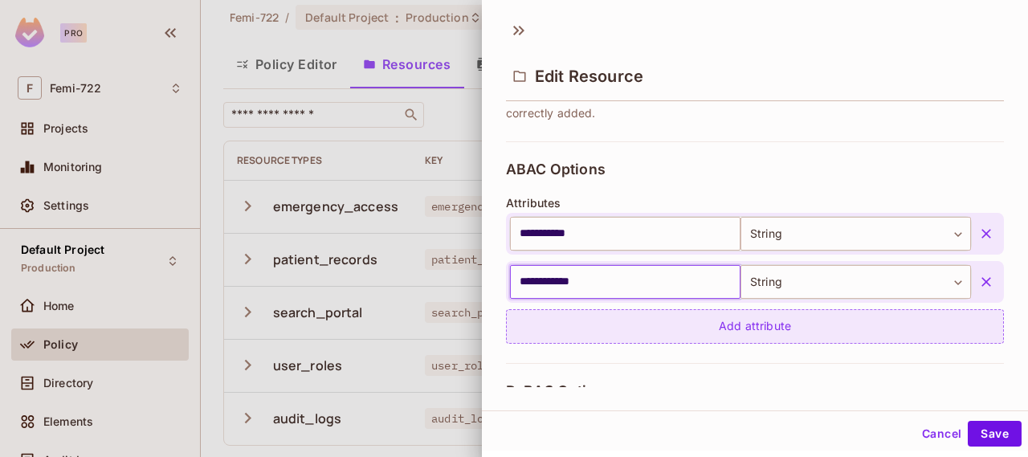
type input "**********"
click at [581, 333] on div "Add attribute" at bounding box center [755, 326] width 498 height 35
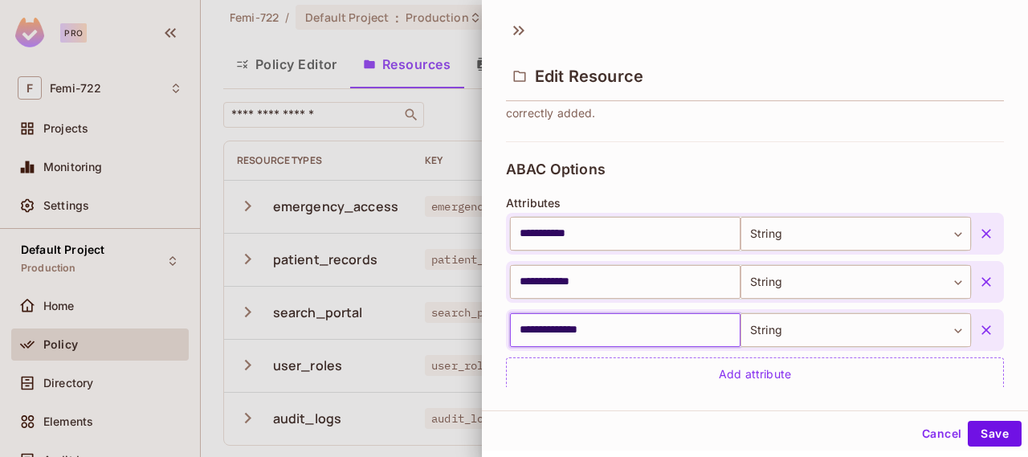
type input "**********"
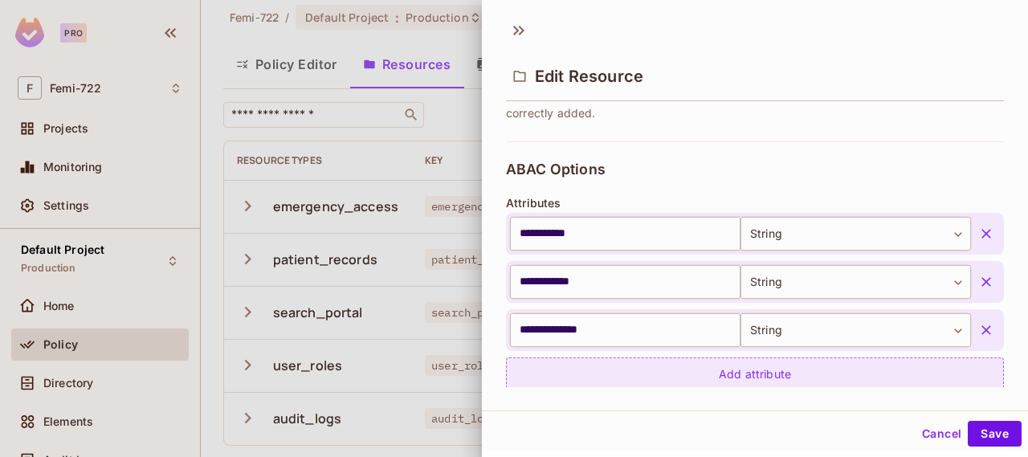
click at [724, 381] on div "Add attribute" at bounding box center [755, 374] width 498 height 35
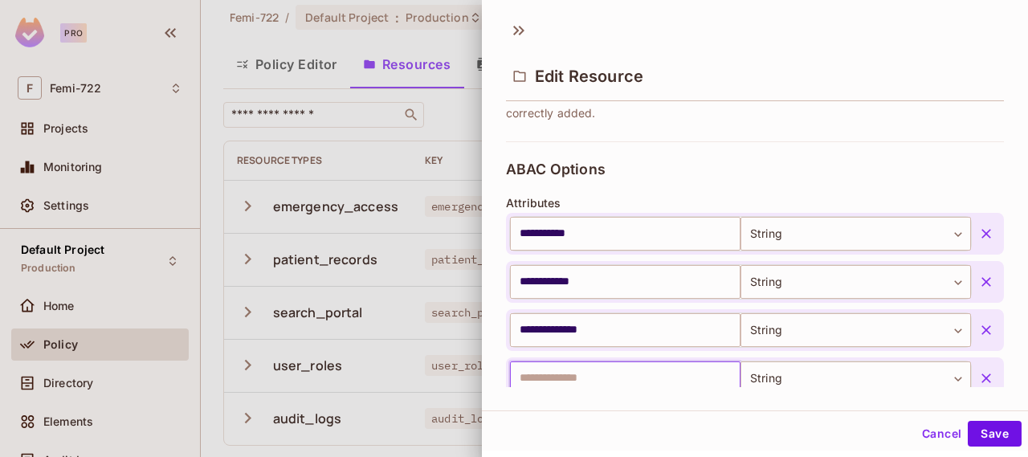
scroll to position [312, 0]
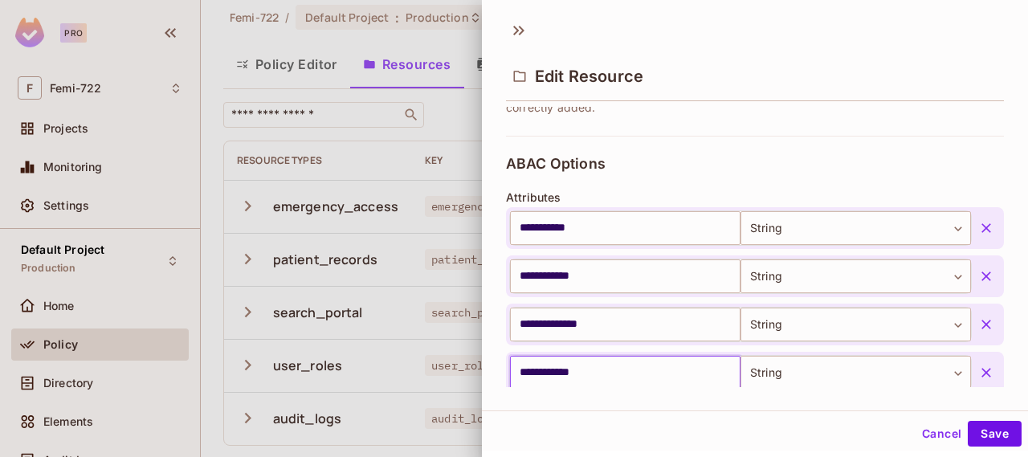
type input "**********"
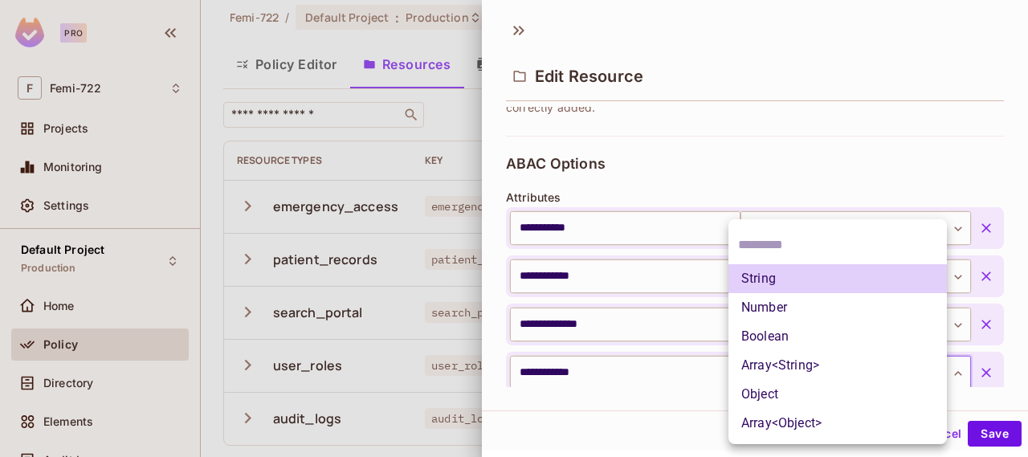
click at [859, 373] on body "**********" at bounding box center [514, 228] width 1028 height 457
click at [803, 311] on li "Number" at bounding box center [837, 307] width 218 height 29
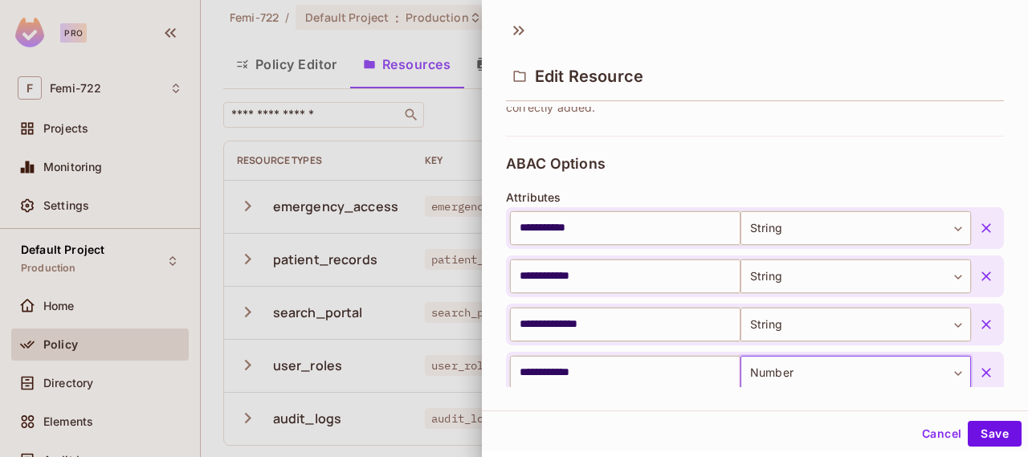
type input "******"
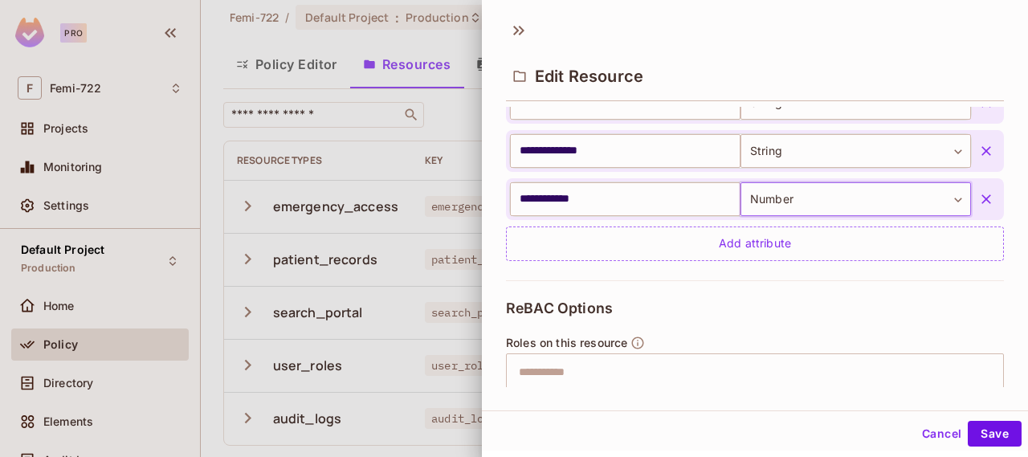
scroll to position [492, 0]
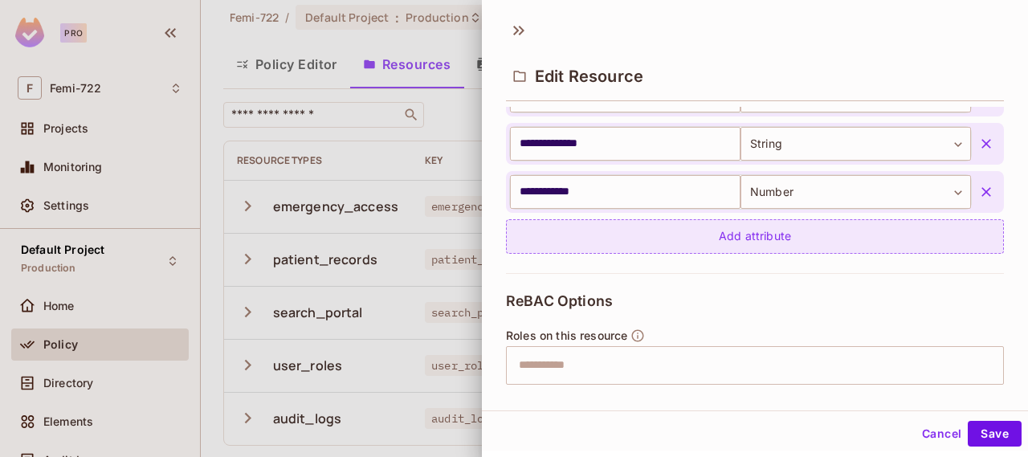
click at [720, 228] on div "Add attribute" at bounding box center [755, 236] width 498 height 35
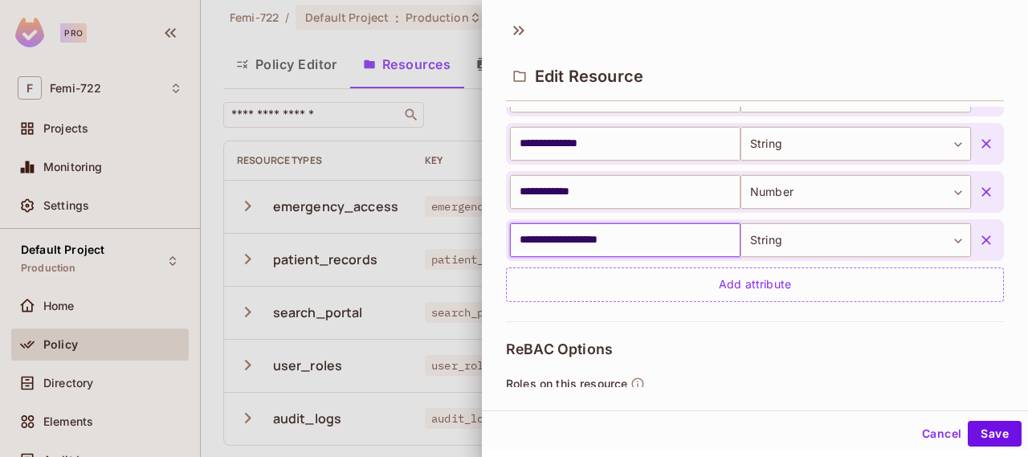
type input "**********"
click at [977, 427] on button "Save" at bounding box center [995, 434] width 54 height 26
